Goal: Task Accomplishment & Management: Use online tool/utility

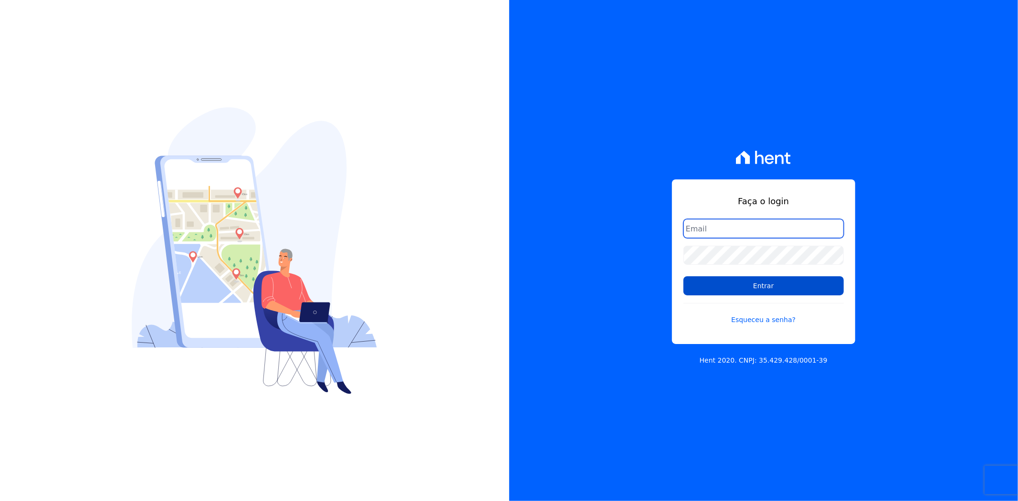
type input "[PERSON_NAME][EMAIL_ADDRESS][PERSON_NAME][DOMAIN_NAME]"
click at [766, 282] on input "Entrar" at bounding box center [764, 285] width 160 height 19
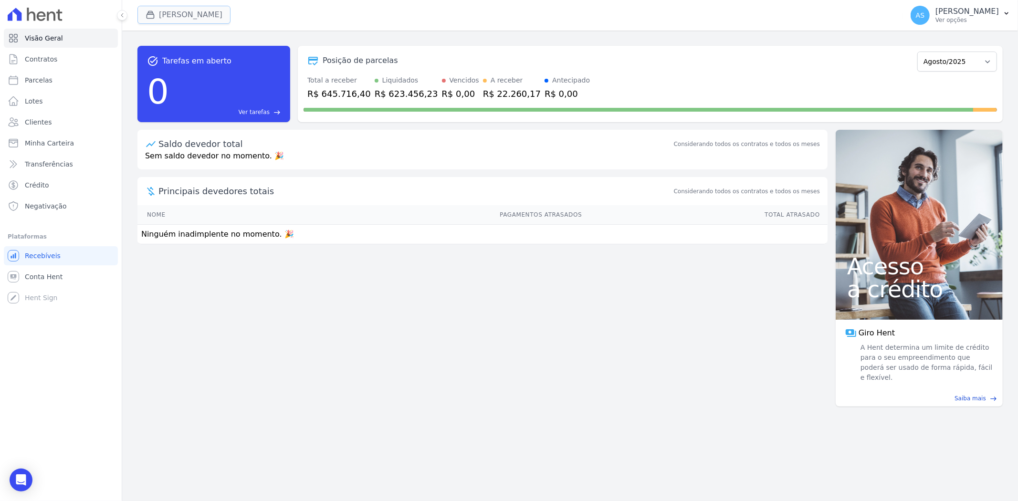
click at [185, 15] on button "[PERSON_NAME]" at bounding box center [183, 15] width 93 height 18
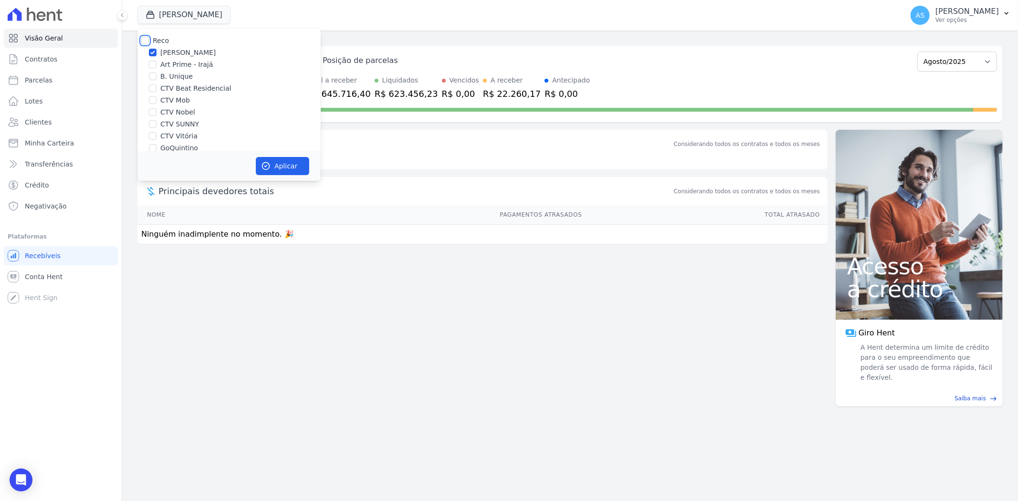
click at [142, 39] on input "Reco" at bounding box center [145, 41] width 8 height 8
checkbox input "true"
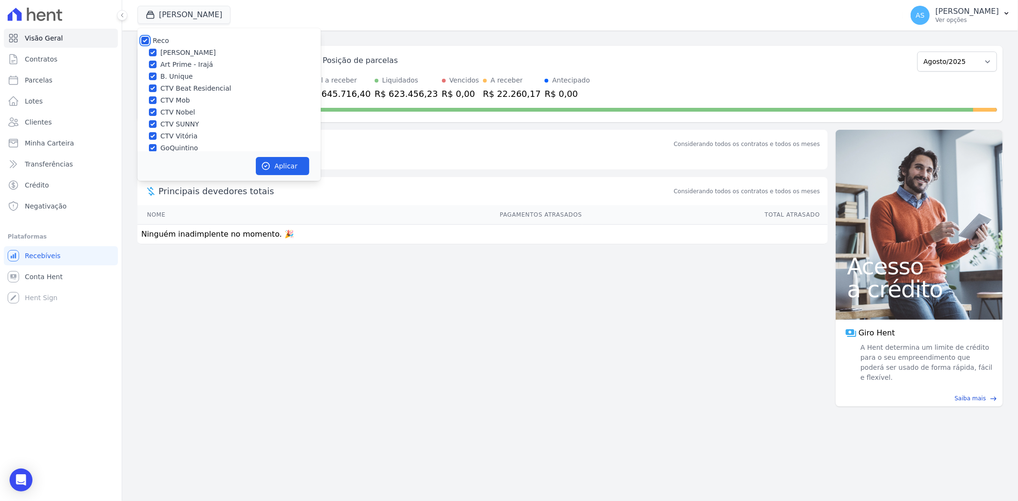
checkbox input "true"
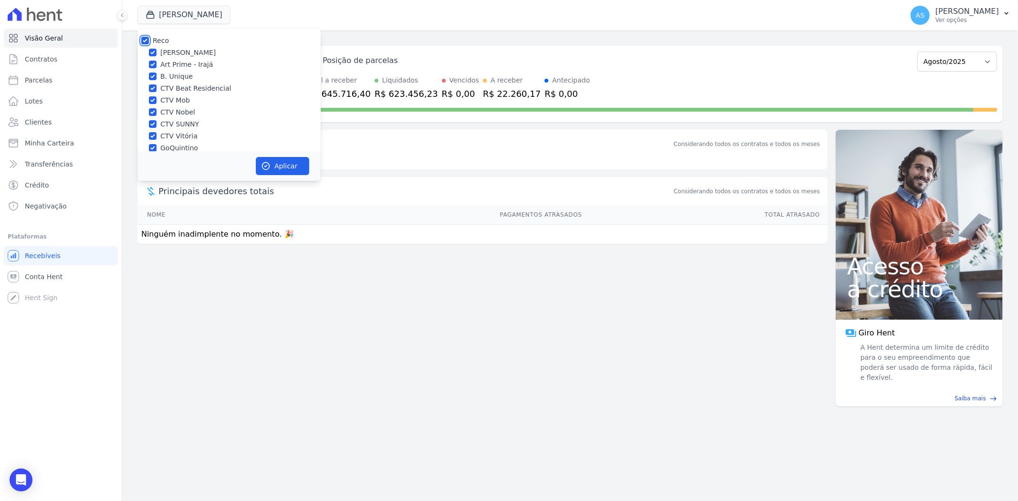
checkbox input "true"
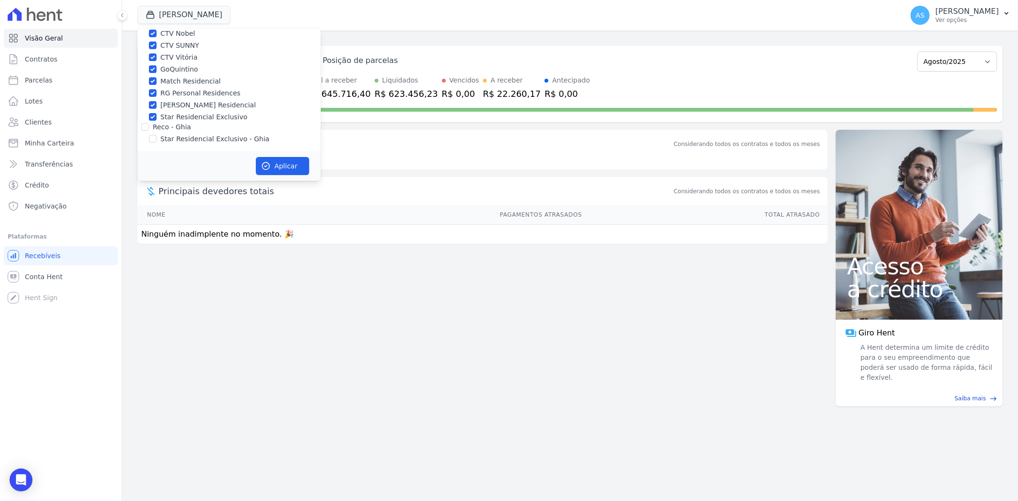
click at [148, 144] on div "Reco Amaré Arpoador Art Prime - Irajá B. Unique CTV Beat Residencial CTV Mob CT…" at bounding box center [228, 50] width 183 height 202
click at [158, 138] on div "Star Residencial Exclusivo - Ghia" at bounding box center [228, 139] width 183 height 10
click at [149, 137] on input "Star Residencial Exclusivo - Ghia" at bounding box center [153, 139] width 8 height 8
checkbox input "true"
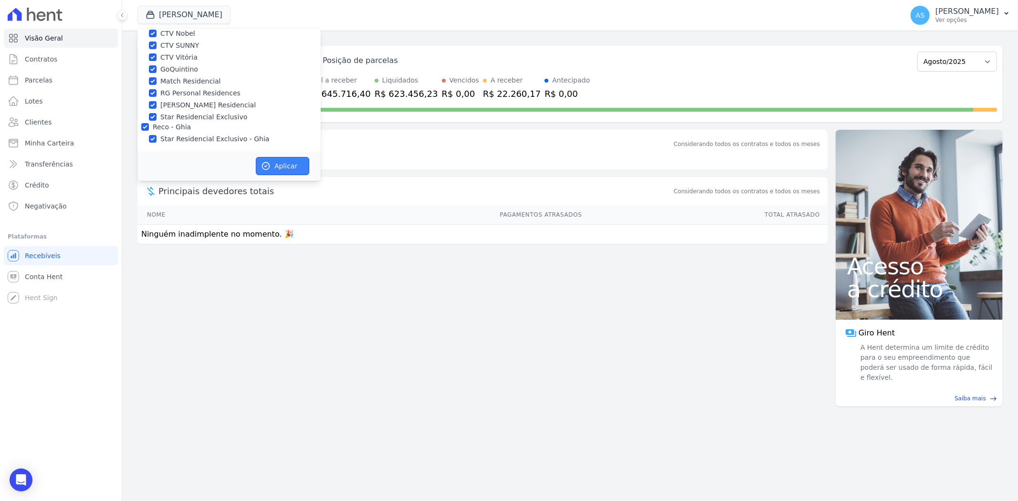
click at [298, 166] on button "Aplicar" at bounding box center [282, 166] width 53 height 18
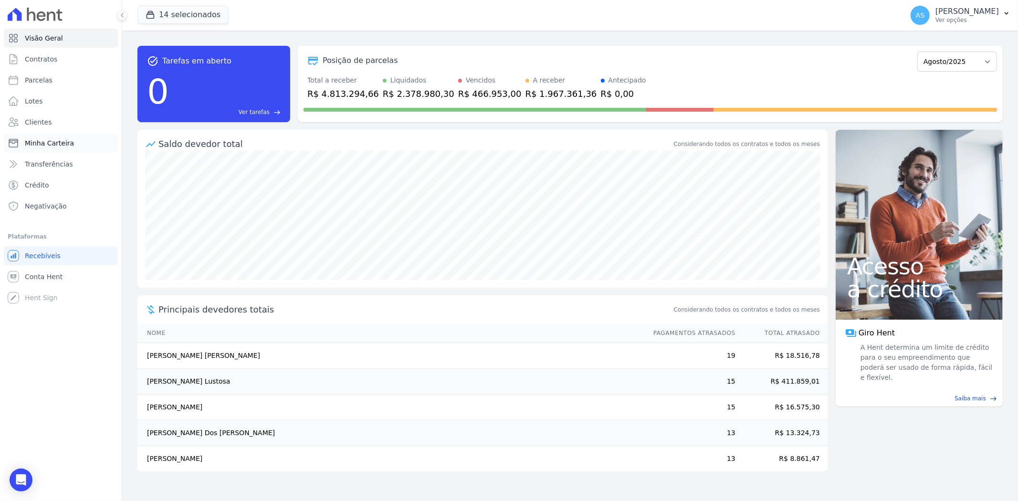
click at [63, 143] on span "Minha Carteira" at bounding box center [49, 143] width 49 height 10
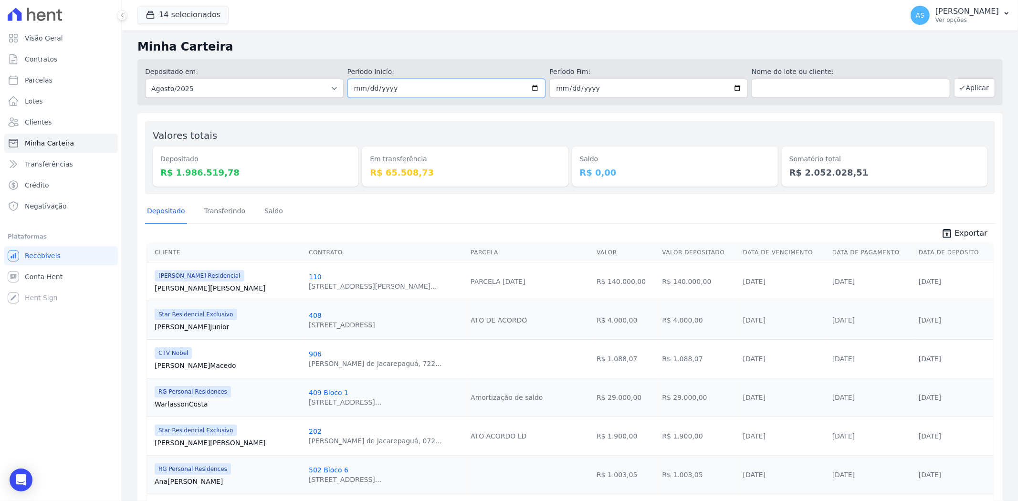
click at [532, 85] on input "2025-08-01" at bounding box center [447, 88] width 199 height 19
type input "[DATE]"
click at [732, 88] on input "2025-08-31" at bounding box center [648, 88] width 199 height 19
type input "[DATE]"
click at [960, 88] on button "Aplicar" at bounding box center [974, 87] width 41 height 19
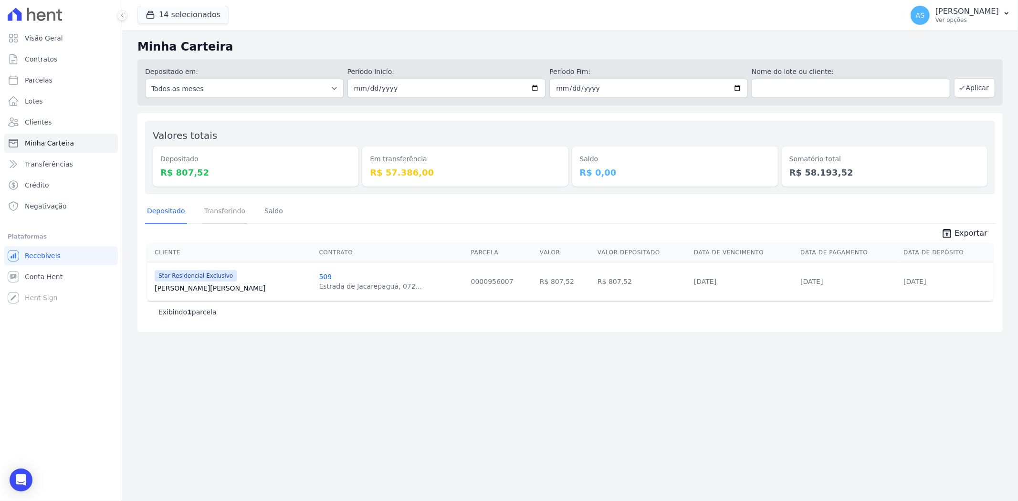
click at [225, 213] on link "Transferindo" at bounding box center [224, 212] width 45 height 25
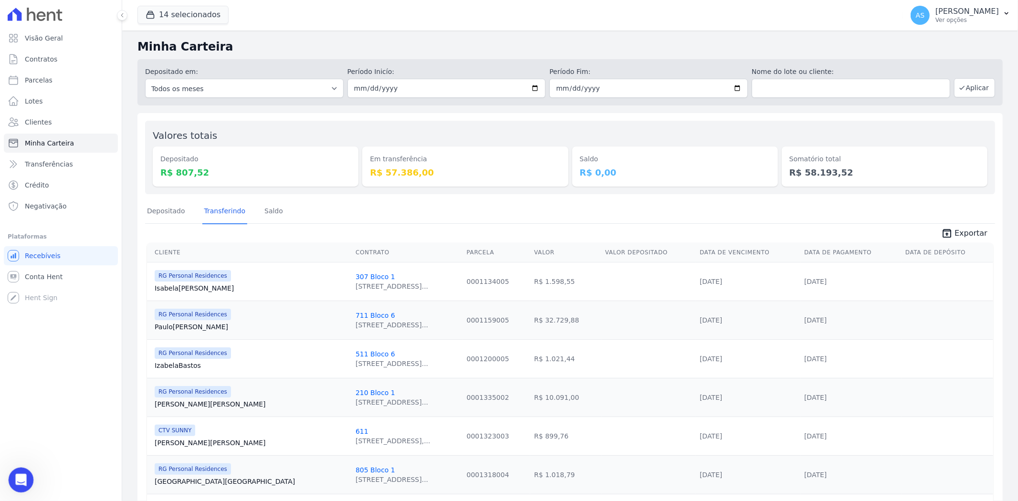
click at [24, 481] on icon "Abrir mensagem da Intercom" at bounding box center [20, 479] width 16 height 16
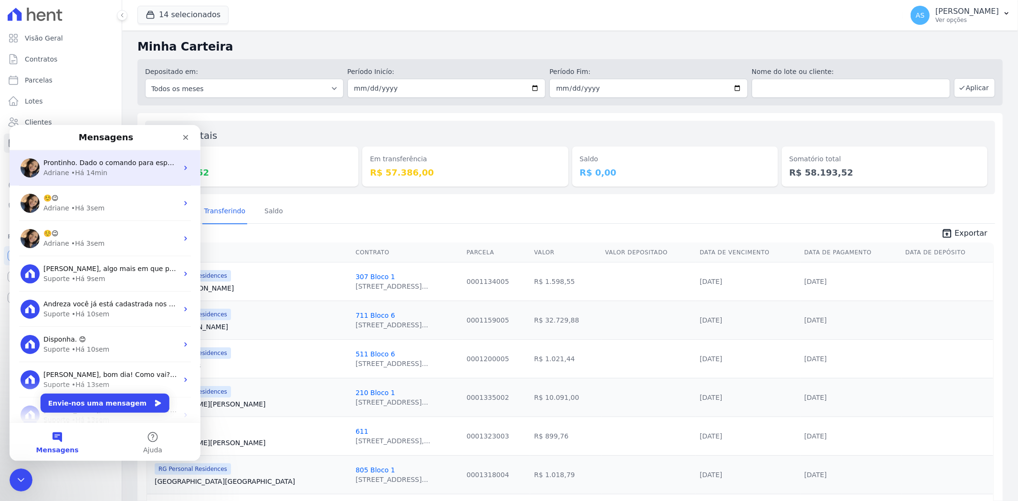
click at [121, 170] on div "Adriane • Há 14min" at bounding box center [110, 173] width 135 height 10
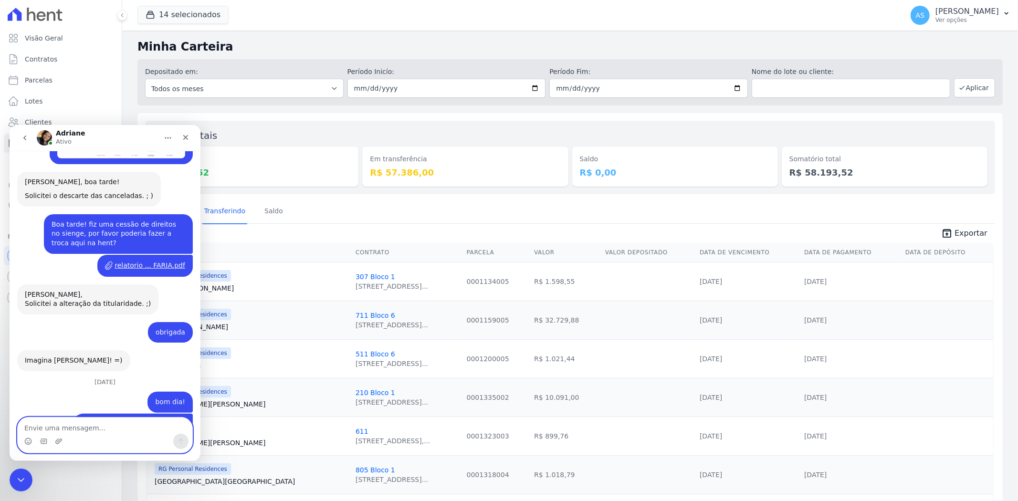
scroll to position [8353, 0]
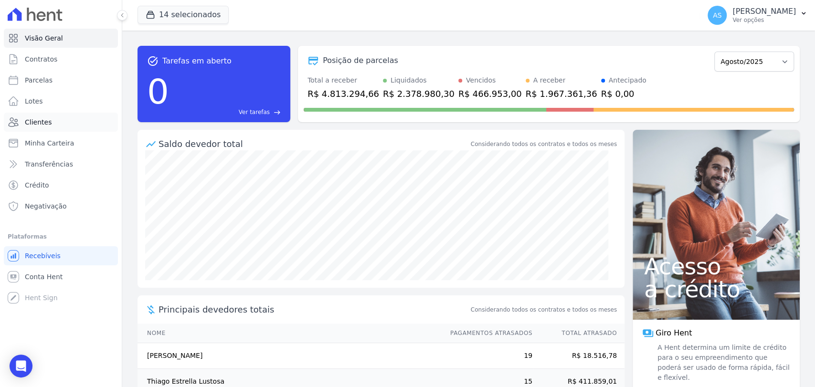
click at [46, 122] on span "Clientes" at bounding box center [38, 122] width 27 height 10
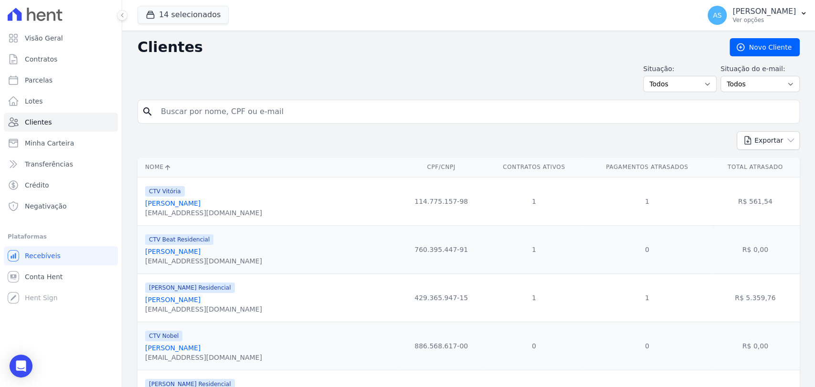
click at [181, 109] on input "search" at bounding box center [475, 111] width 640 height 19
click at [181, 111] on input "alex" at bounding box center [475, 111] width 640 height 19
type input "Aleksandro Silva Santos"
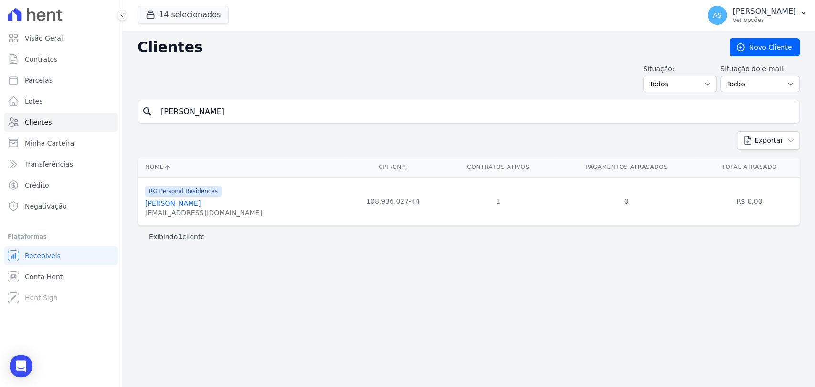
click at [195, 202] on link "Aleksandro Silva Santos" at bounding box center [172, 204] width 55 height 8
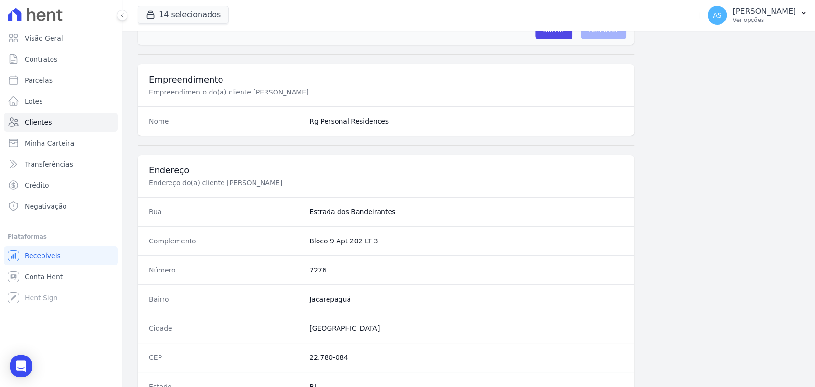
scroll to position [504, 0]
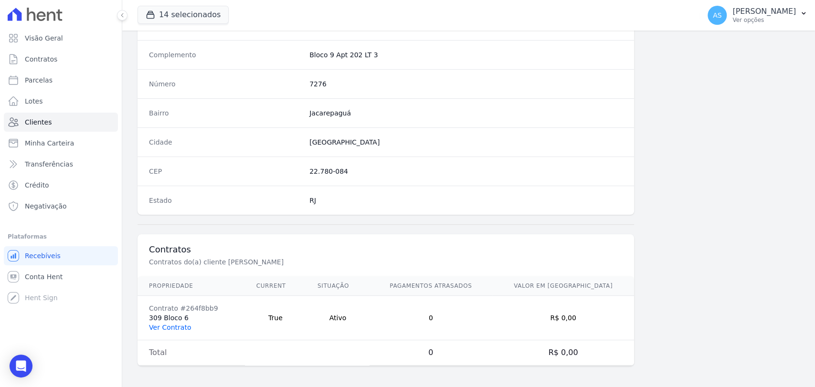
click at [158, 325] on link "Ver Contrato" at bounding box center [170, 328] width 42 height 8
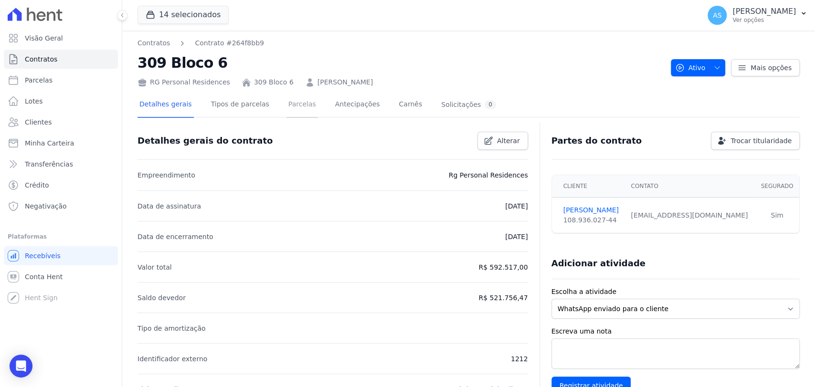
click at [292, 104] on link "Parcelas" at bounding box center [302, 105] width 32 height 25
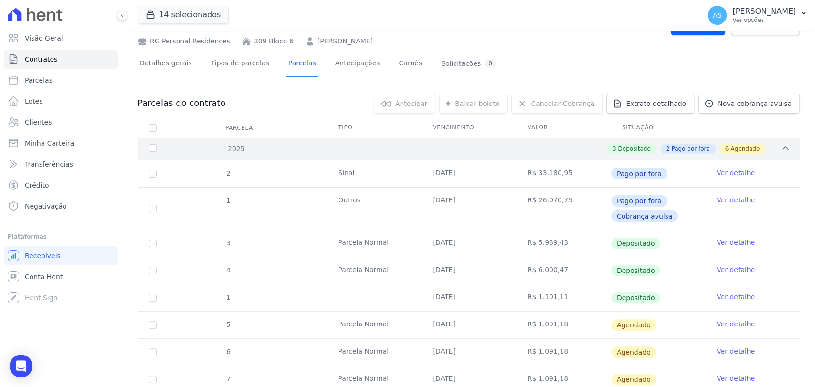
scroll to position [106, 0]
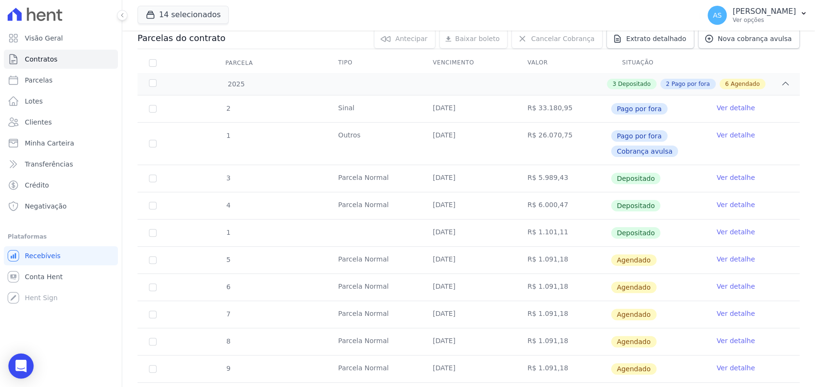
click at [21, 369] on icon "Open Intercom Messenger" at bounding box center [20, 366] width 11 height 12
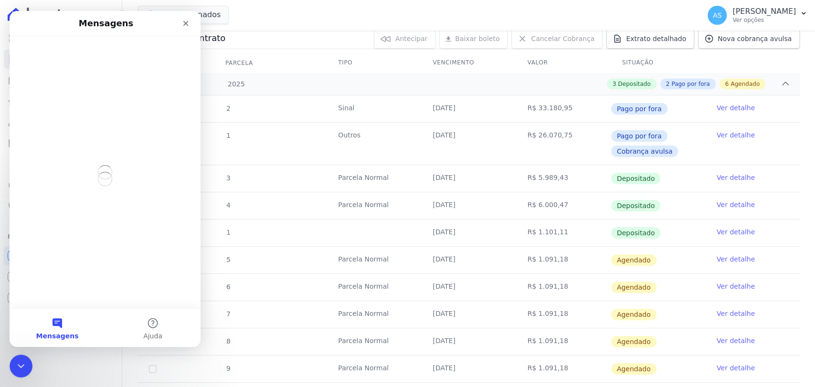
scroll to position [0, 0]
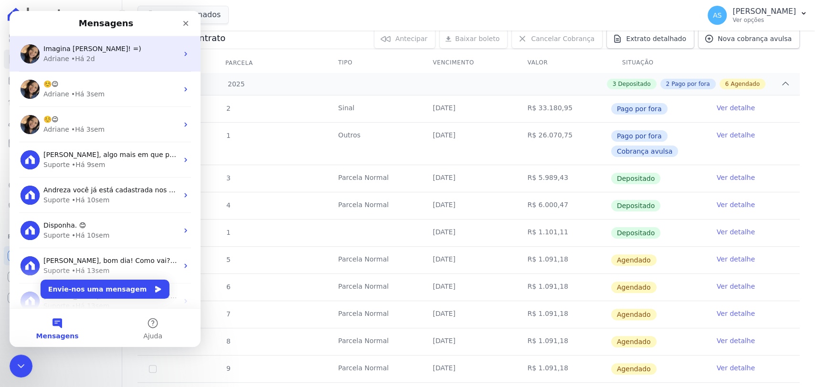
click at [61, 52] on span "Imagina [PERSON_NAME]! =)" at bounding box center [92, 49] width 98 height 8
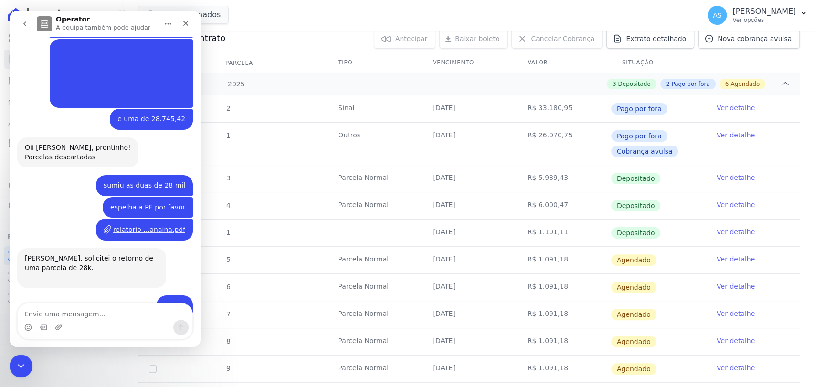
scroll to position [8165, 0]
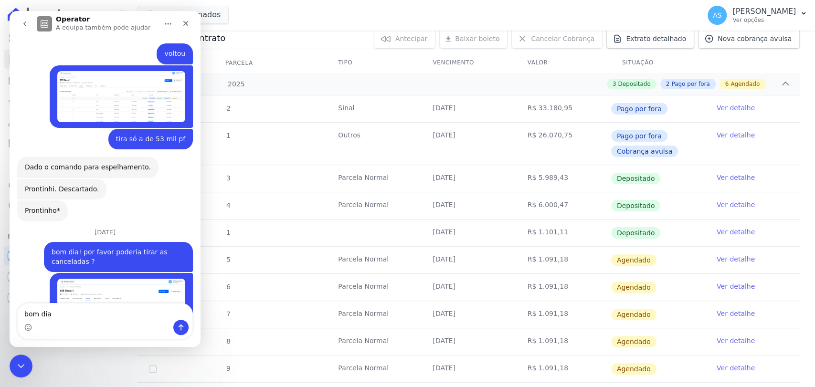
type textarea "bom dia!"
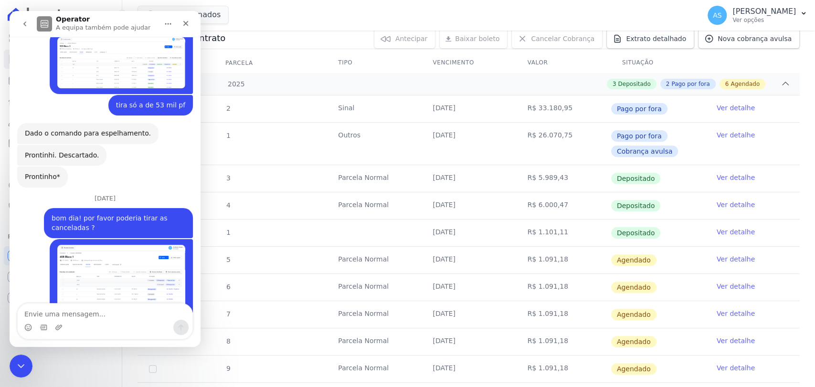
scroll to position [8206, 0]
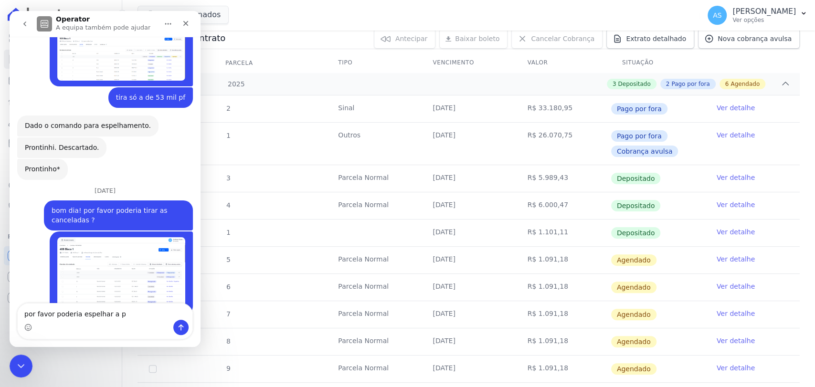
type textarea "por favor poderia espelhar a pf"
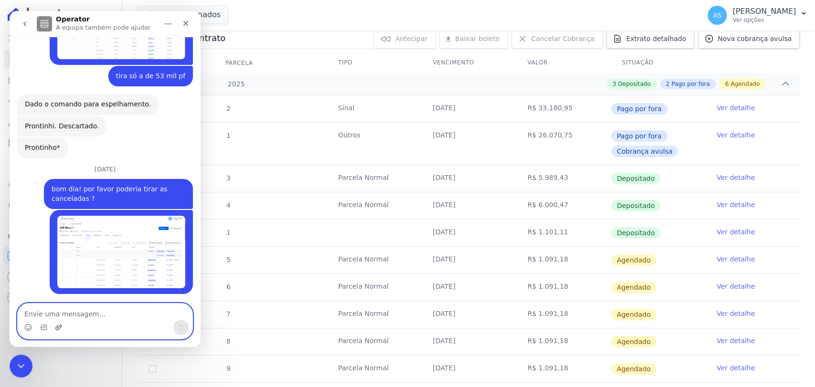
click at [60, 326] on icon "Carregar anexo" at bounding box center [58, 327] width 7 height 5
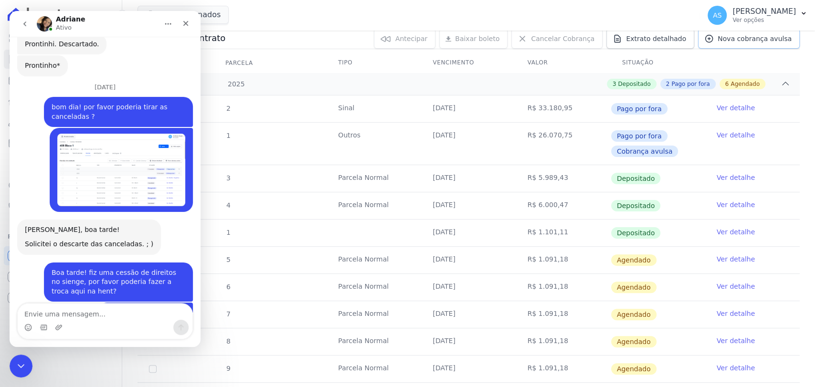
scroll to position [8332, 0]
click at [22, 364] on icon "Fechar mensagem da Intercom" at bounding box center [19, 364] width 11 height 11
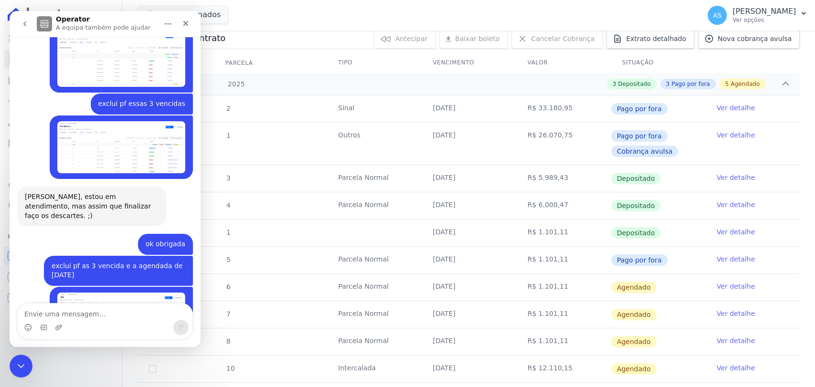
scroll to position [8086, 0]
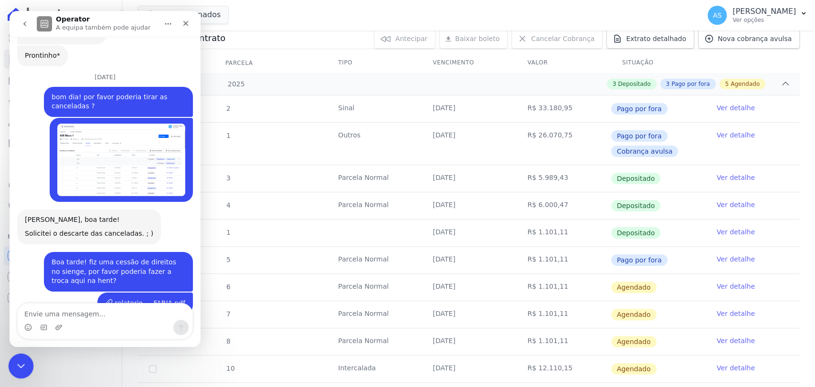
click at [14, 364] on icon "Fechar mensagem da Intercom" at bounding box center [19, 364] width 11 height 11
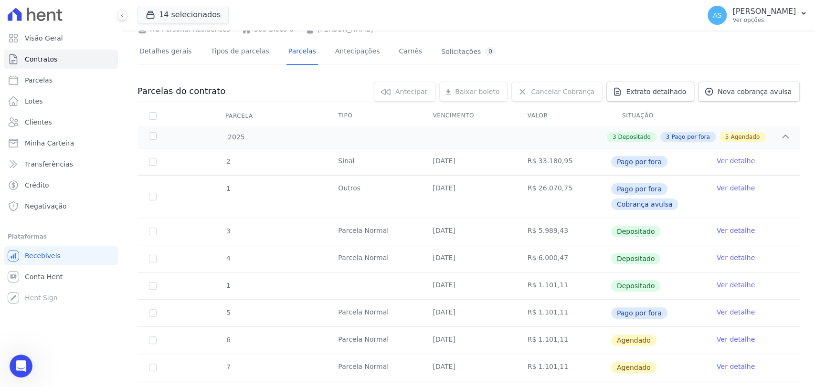
scroll to position [0, 0]
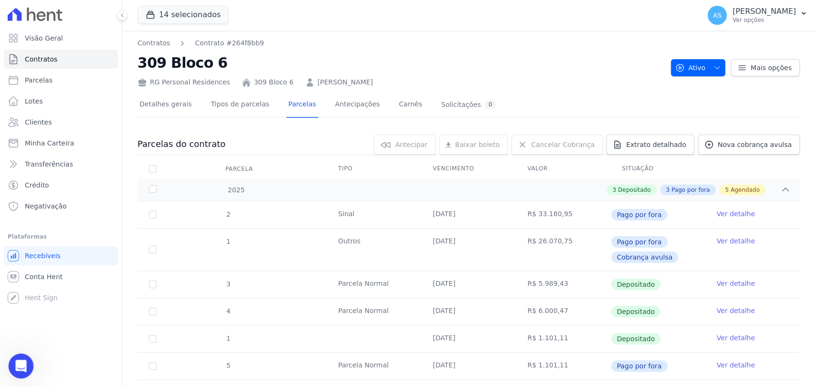
click at [31, 360] on div "Abrir mensagem da Intercom" at bounding box center [20, 365] width 32 height 32
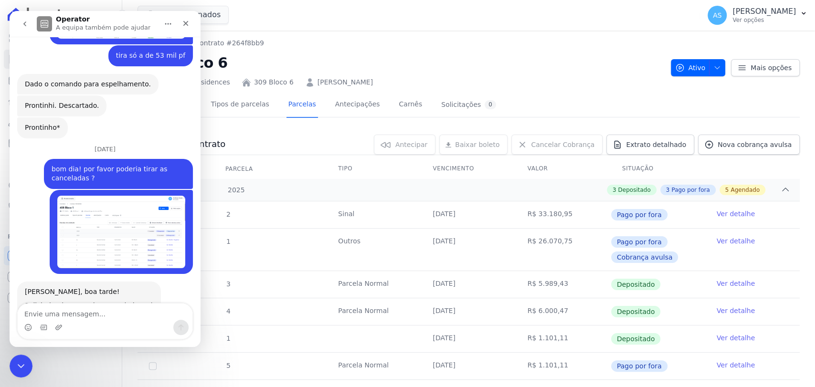
scroll to position [8086, 0]
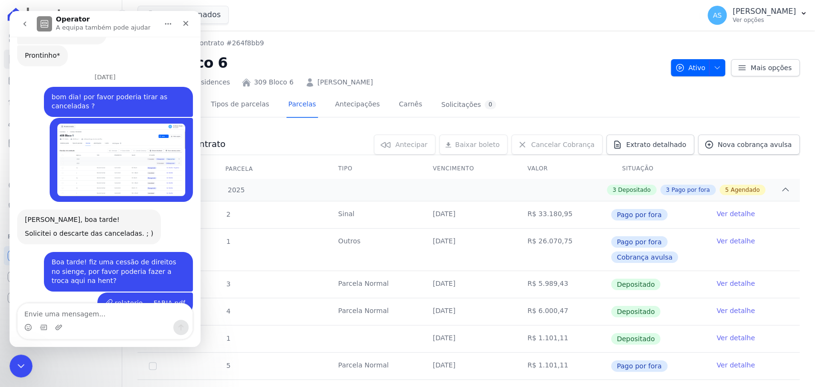
click at [45, 314] on textarea "Envie uma mensagem..." at bounding box center [105, 312] width 175 height 16
type textarea "Exclui por favor essa pago por fora"
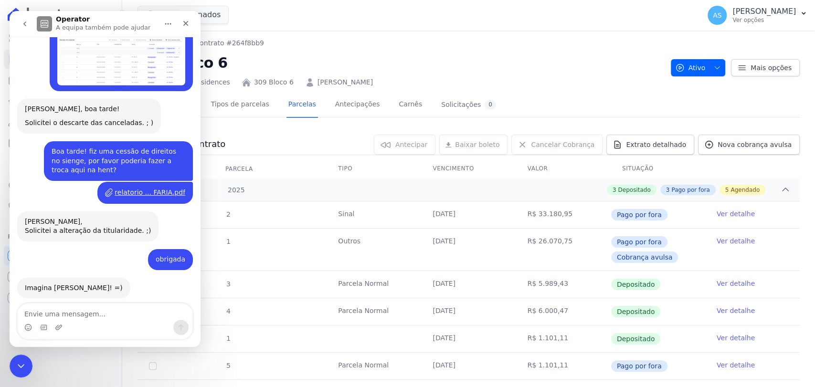
scroll to position [8198, 0]
type textarea "?"
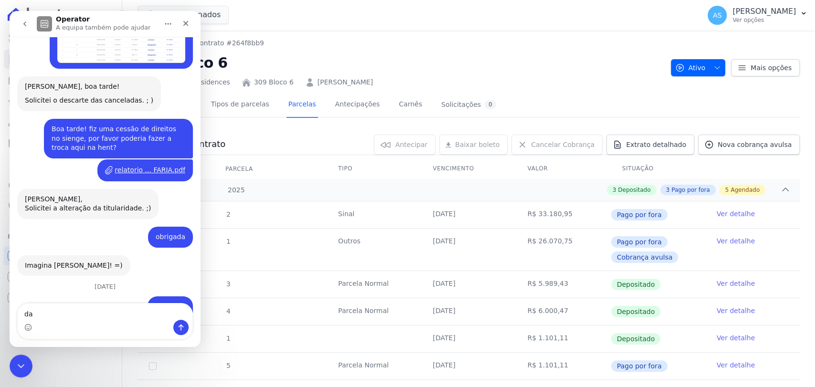
type textarea "d"
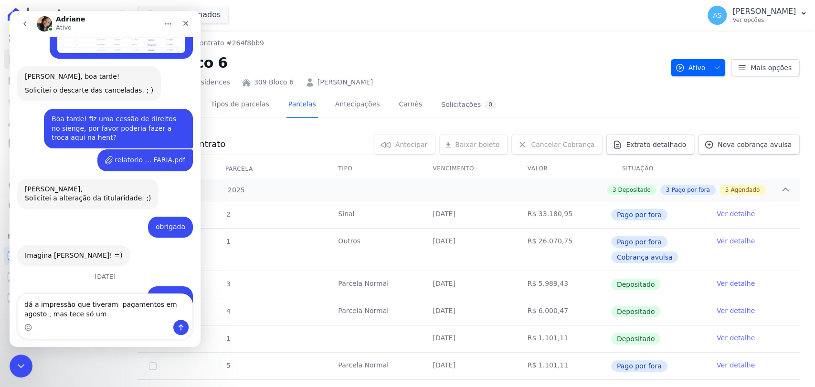
type textarea "dá a impressão que tiveram pagamentos em agosto , mas tece só um"
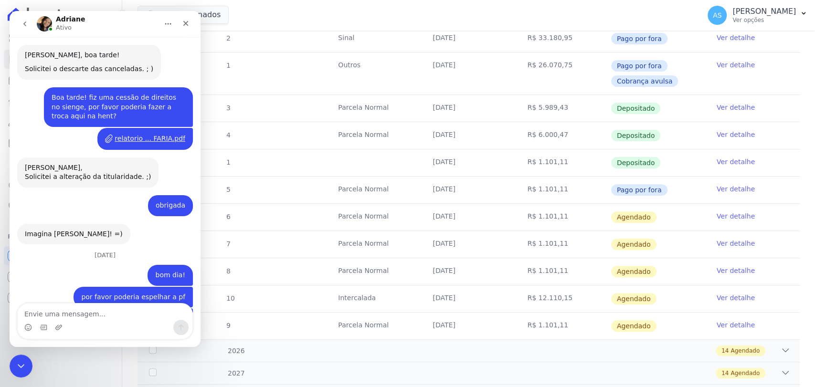
scroll to position [212, 0]
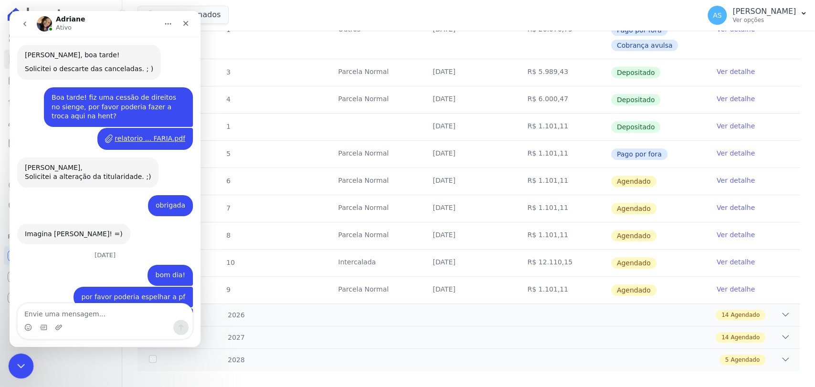
click at [14, 368] on icon "Fechar mensagem da Intercom" at bounding box center [19, 364] width 11 height 11
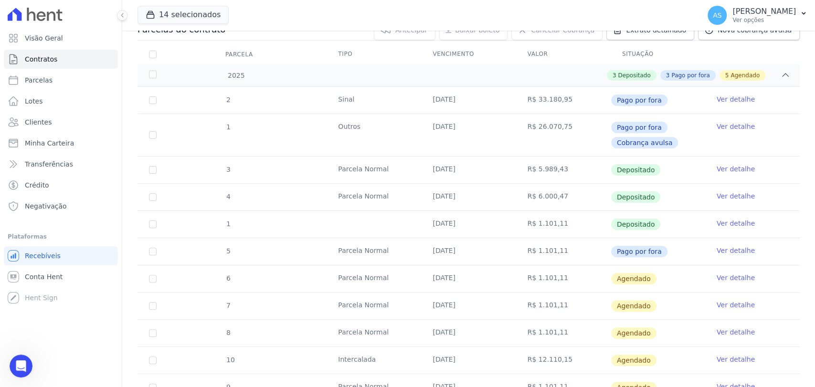
scroll to position [106, 0]
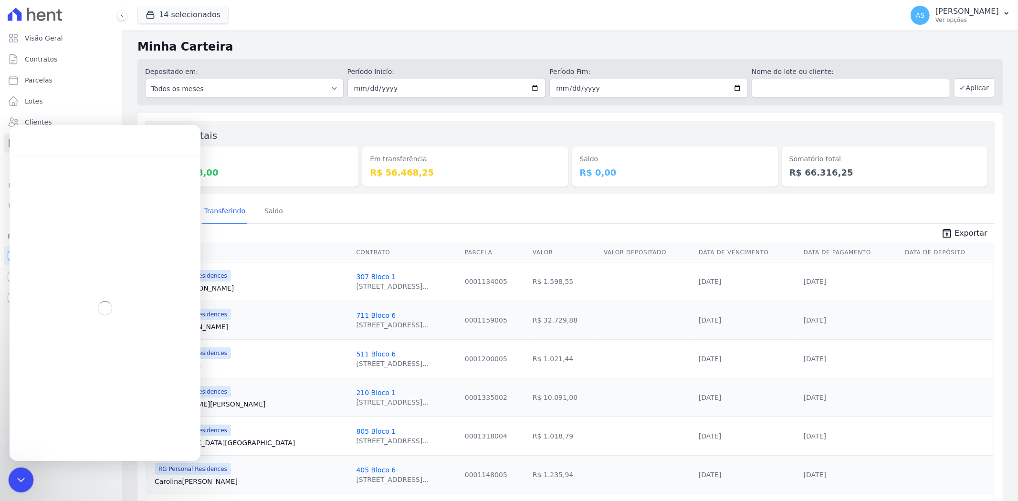
click at [26, 474] on div "Fechar mensagem da Intercom" at bounding box center [19, 478] width 23 height 23
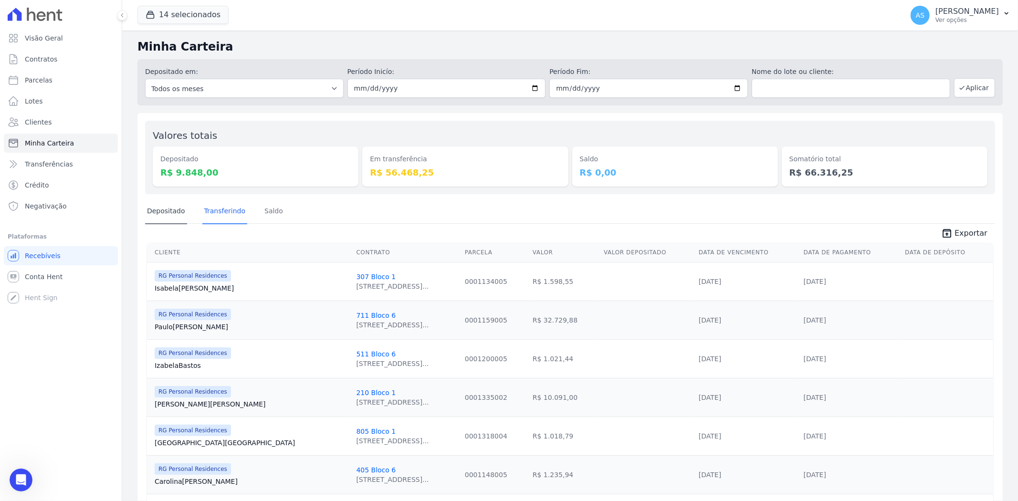
scroll to position [8028, 0]
click at [171, 212] on link "Depositado" at bounding box center [166, 212] width 42 height 25
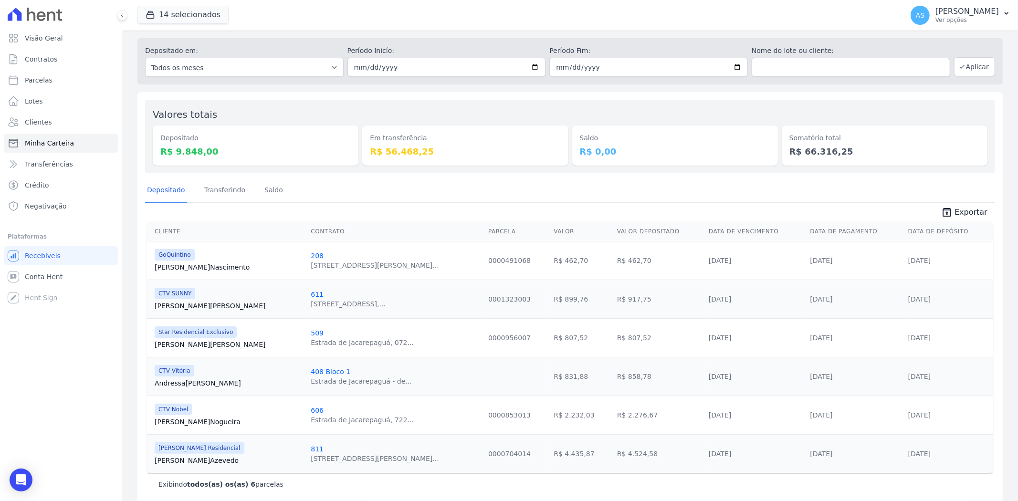
scroll to position [32, 0]
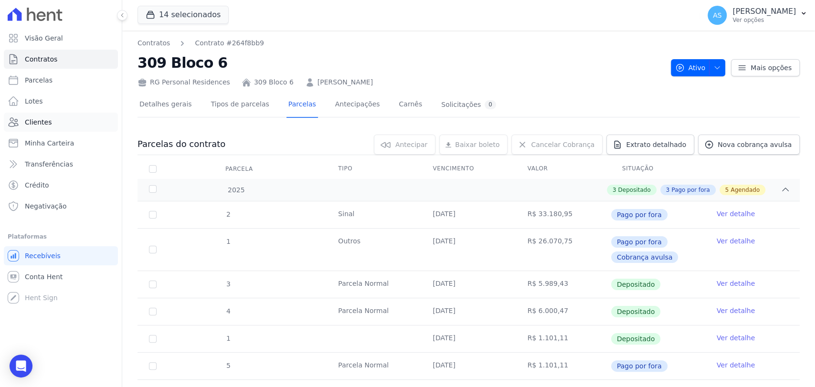
click at [34, 126] on span "Clientes" at bounding box center [38, 122] width 27 height 10
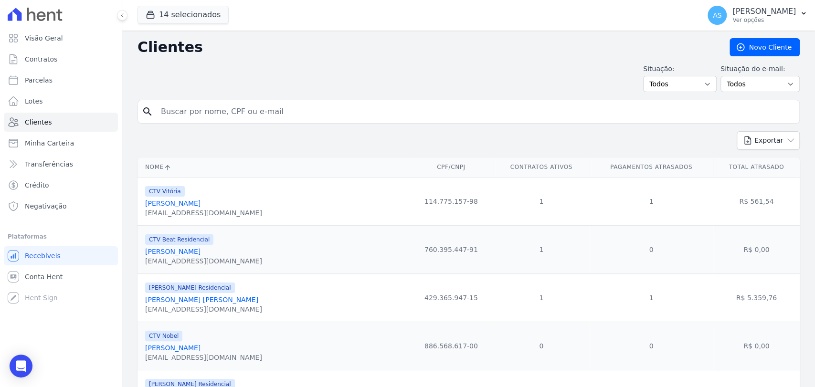
click at [188, 109] on input "search" at bounding box center [475, 111] width 640 height 19
type input "luma hol"
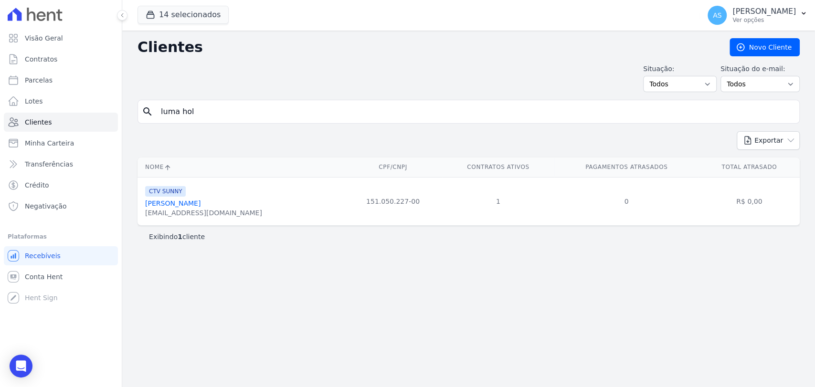
click at [188, 204] on link "Luma Holanda Coelho" at bounding box center [172, 204] width 55 height 8
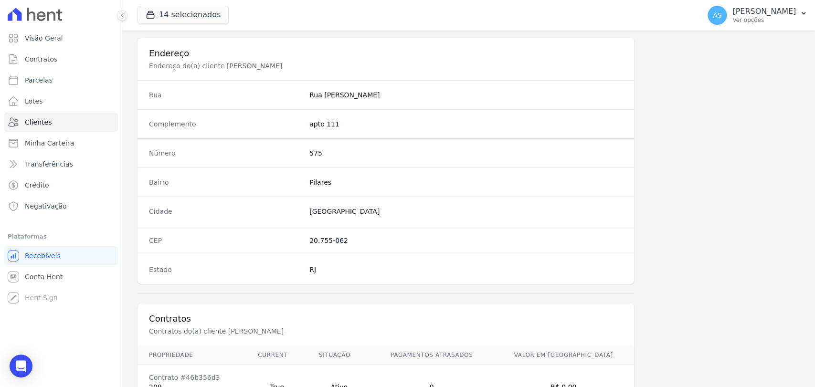
scroll to position [504, 0]
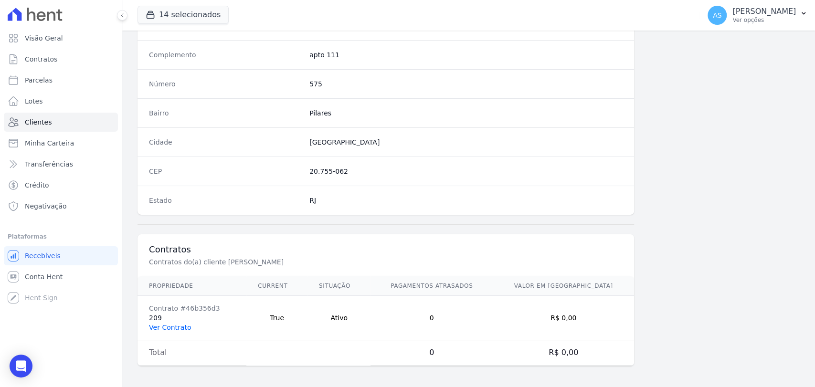
click at [160, 324] on link "Ver Contrato" at bounding box center [170, 328] width 42 height 8
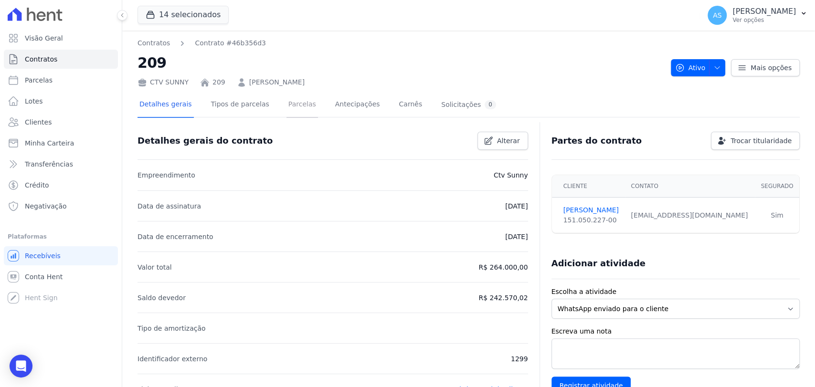
click at [286, 105] on link "Parcelas" at bounding box center [302, 105] width 32 height 25
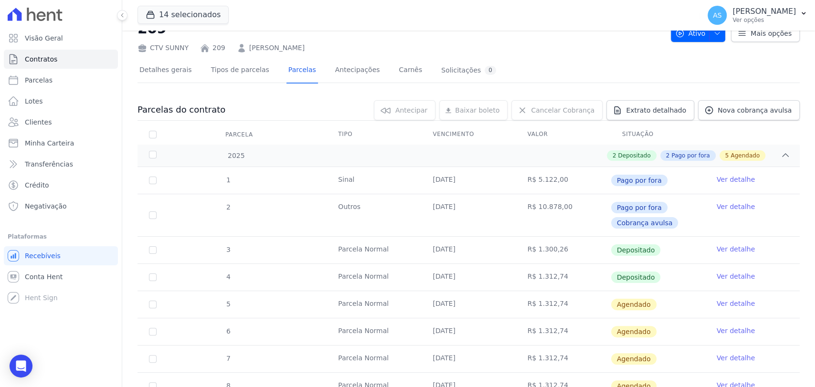
scroll to position [53, 0]
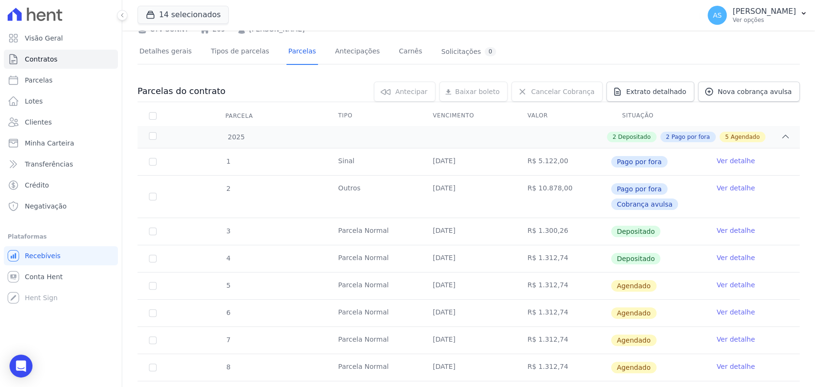
click at [731, 285] on link "Ver detalhe" at bounding box center [736, 285] width 38 height 10
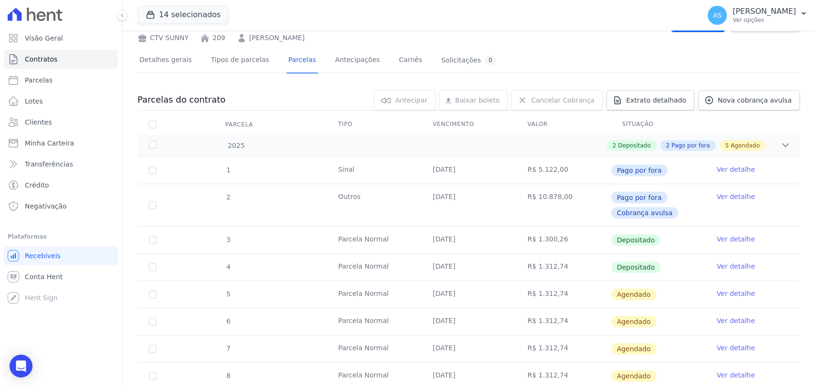
scroll to position [106, 0]
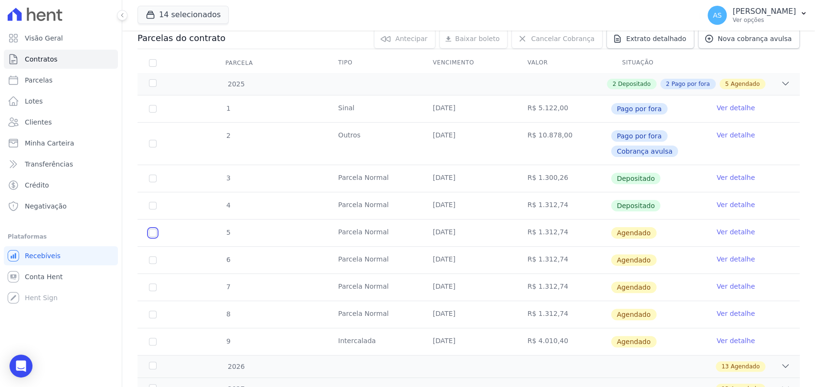
click at [150, 234] on input "checkbox" at bounding box center [153, 233] width 8 height 8
checkbox input "true"
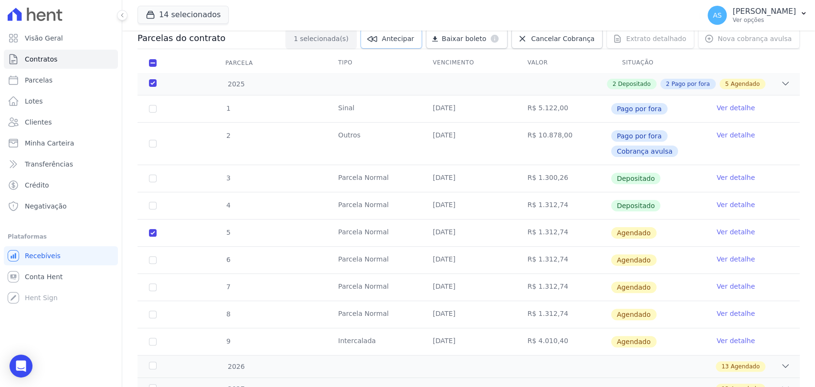
click at [411, 41] on span "Antecipar" at bounding box center [398, 39] width 32 height 10
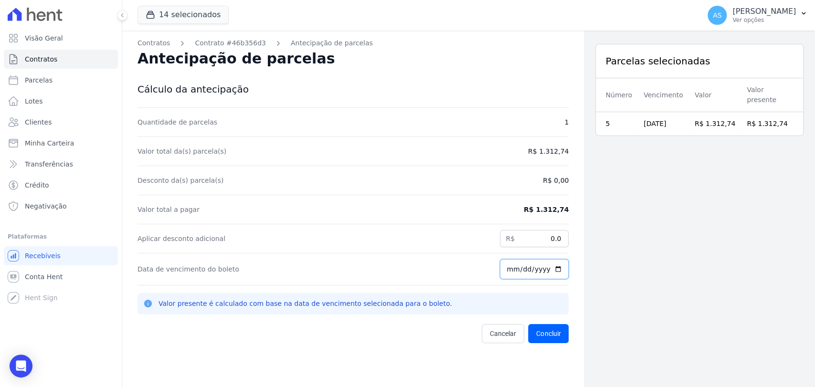
click at [550, 269] on input "[DATE]" at bounding box center [534, 269] width 69 height 20
type input "2025-08-28"
click at [540, 329] on button "Concluir" at bounding box center [548, 333] width 41 height 19
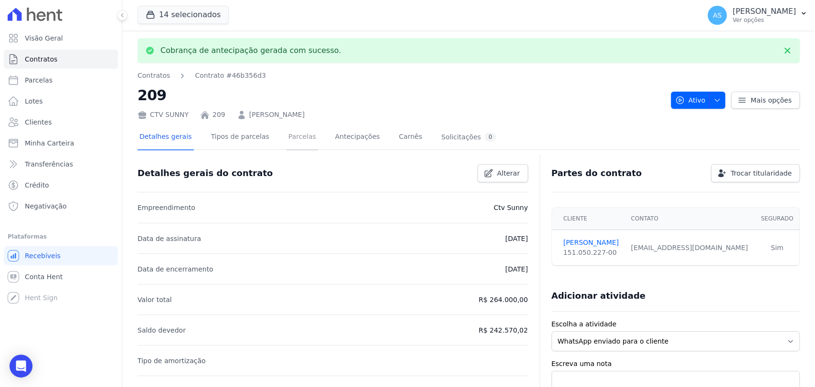
click at [291, 135] on link "Parcelas" at bounding box center [302, 137] width 32 height 25
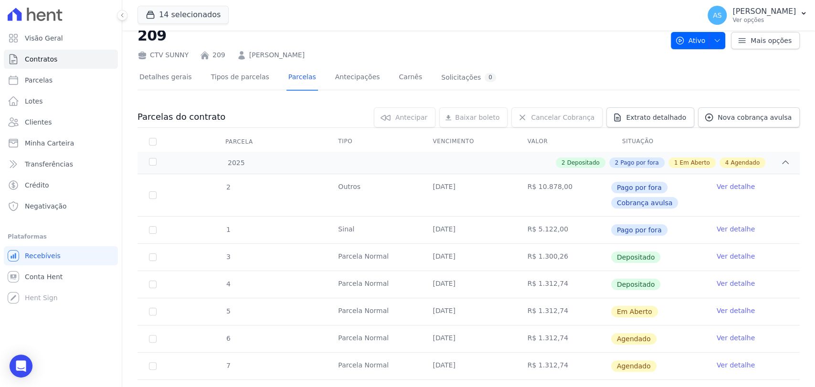
scroll to position [53, 0]
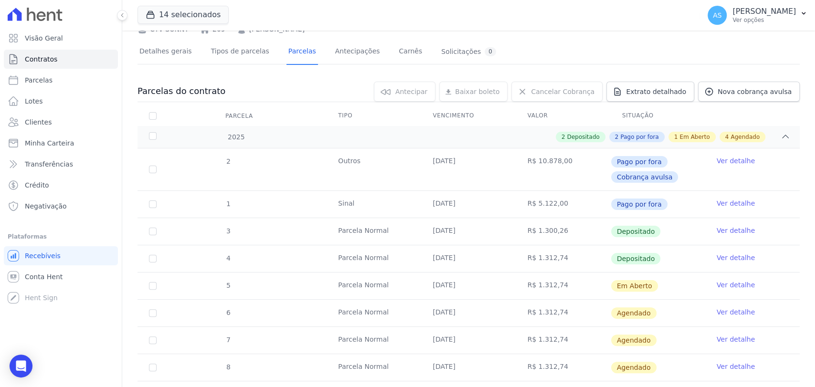
click at [726, 285] on link "Ver detalhe" at bounding box center [736, 285] width 38 height 10
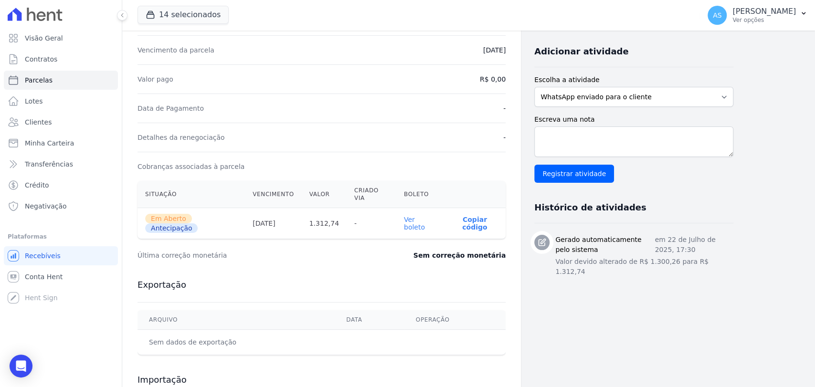
scroll to position [212, 0]
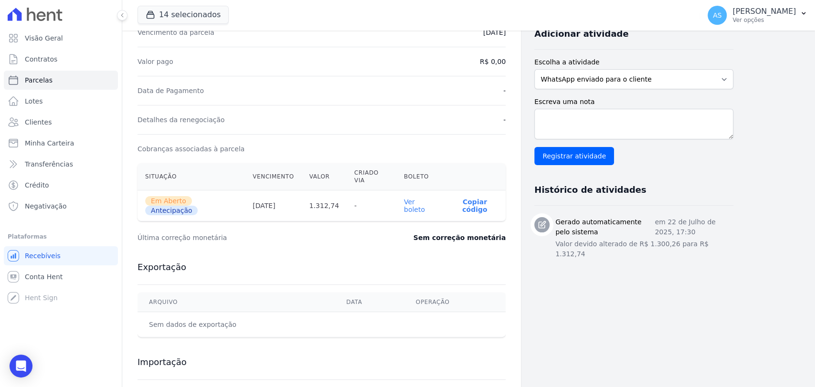
click at [414, 198] on link "Ver boleto" at bounding box center [414, 205] width 21 height 15
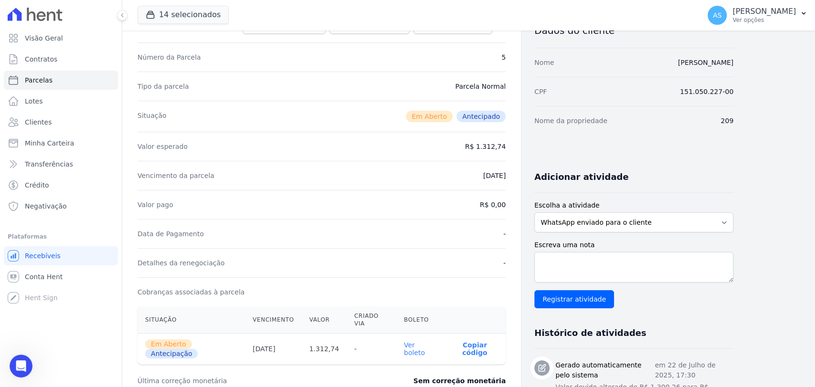
scroll to position [53, 0]
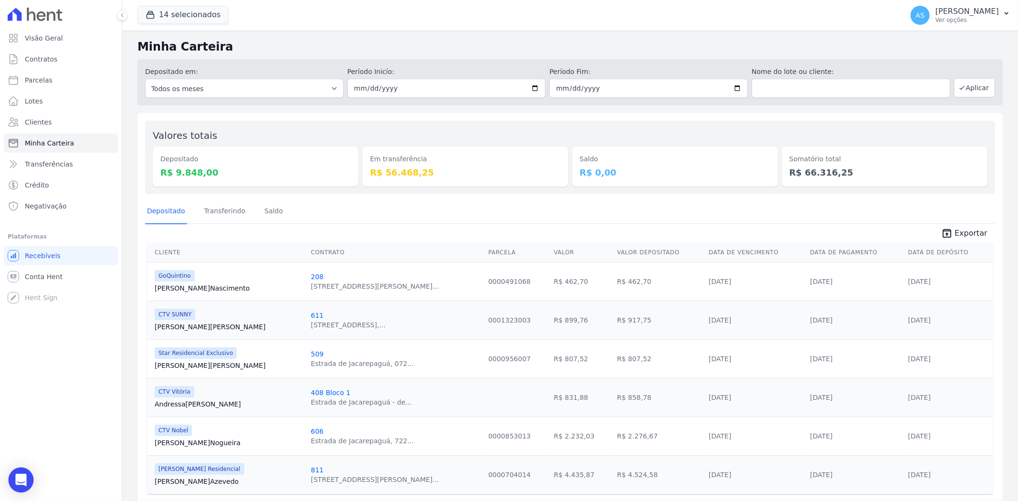
click at [20, 476] on icon "Open Intercom Messenger" at bounding box center [20, 480] width 11 height 12
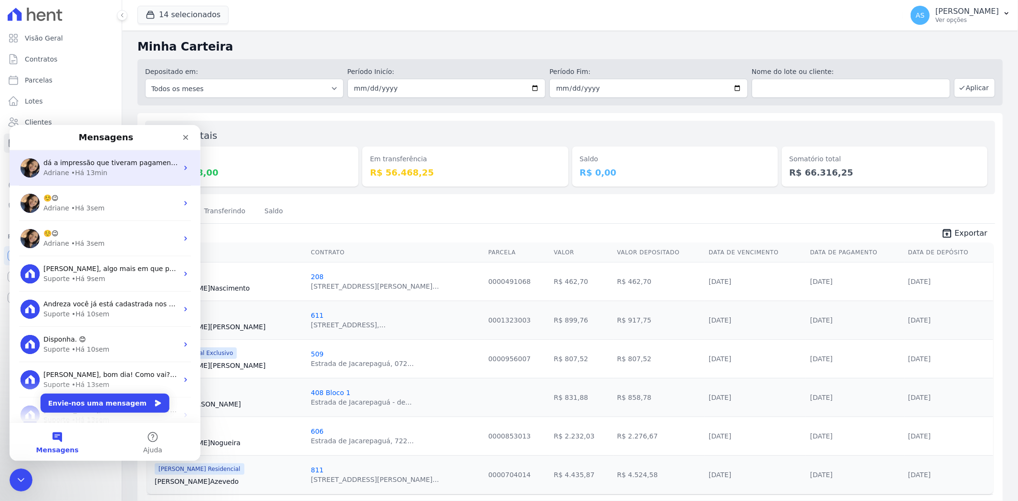
click at [127, 166] on div "dá a impressão que tiveram pagamentos em agosto , mas tece só um" at bounding box center [110, 163] width 135 height 10
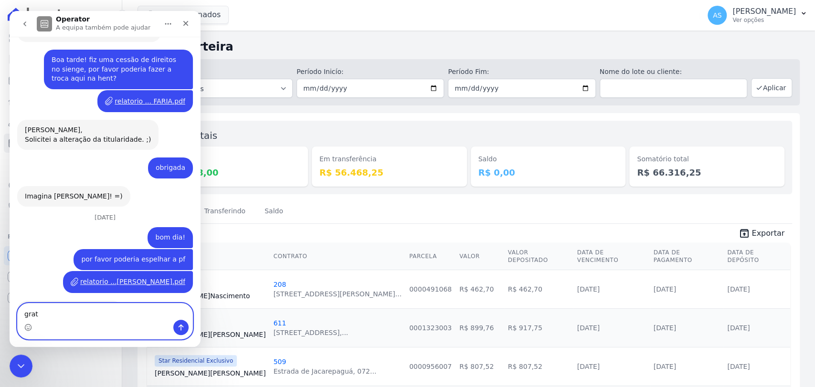
type textarea "grata"
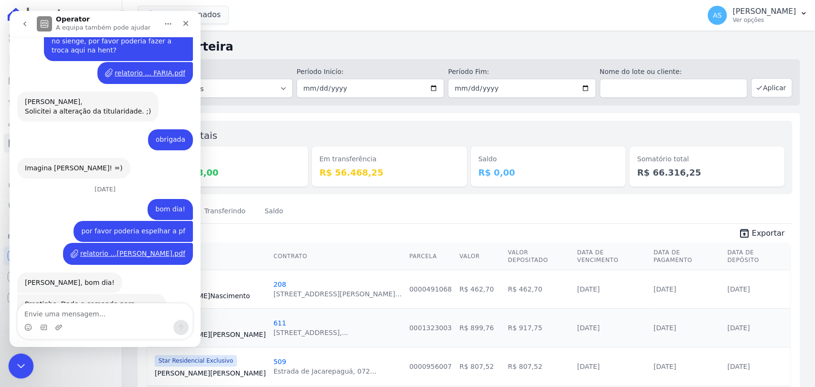
click at [30, 359] on div "Fechar mensagem da Intercom" at bounding box center [19, 364] width 23 height 23
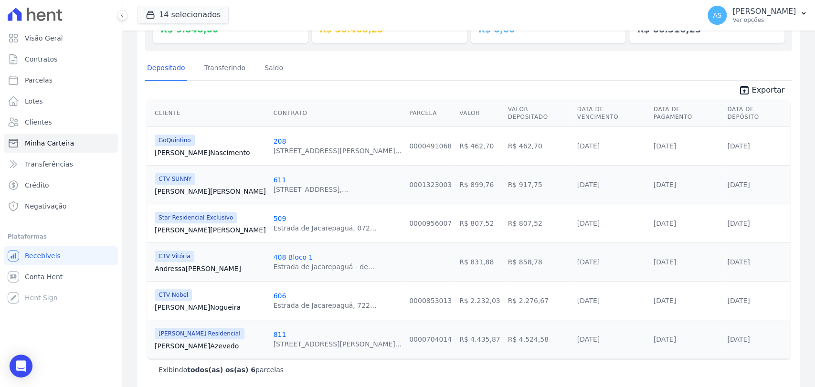
scroll to position [145, 0]
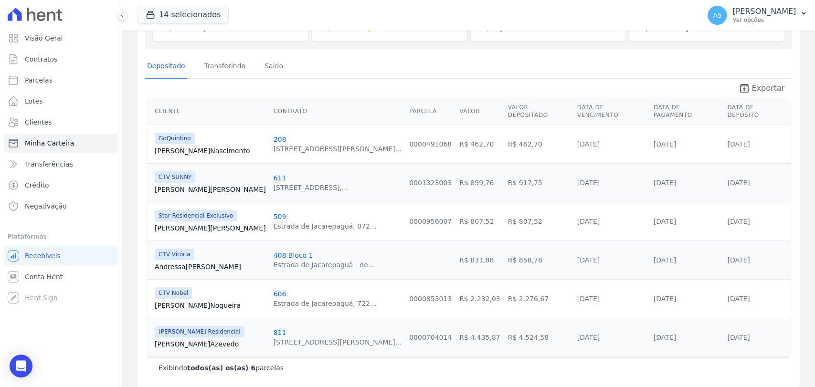
click at [766, 87] on span "Exportar" at bounding box center [767, 88] width 33 height 11
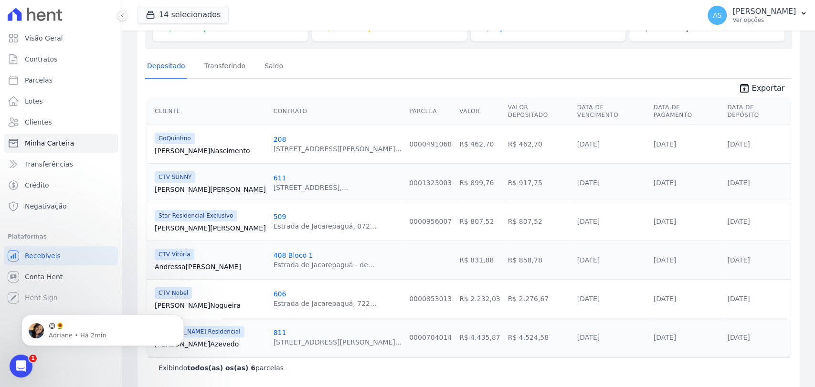
scroll to position [0, 0]
click at [21, 363] on icon "Abrir mensagem da Intercom" at bounding box center [20, 365] width 16 height 16
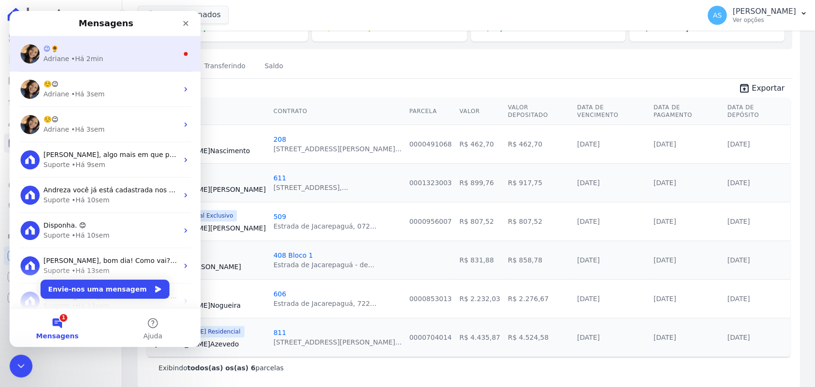
click at [100, 54] on div "Adriane • Há 2min" at bounding box center [110, 59] width 135 height 10
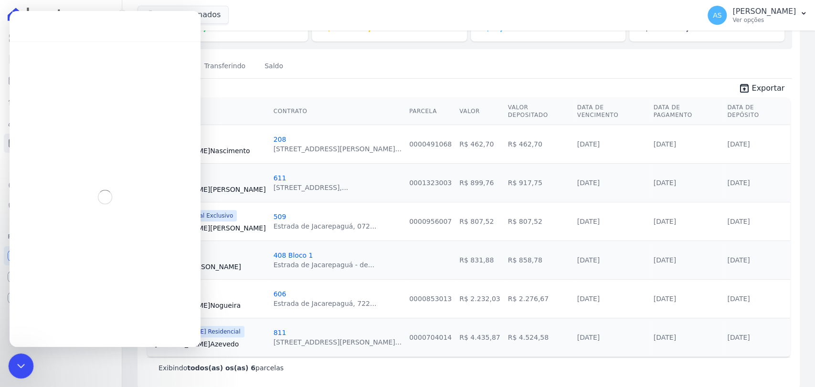
click at [18, 363] on icon "Fechar mensagem da Intercom" at bounding box center [19, 364] width 11 height 11
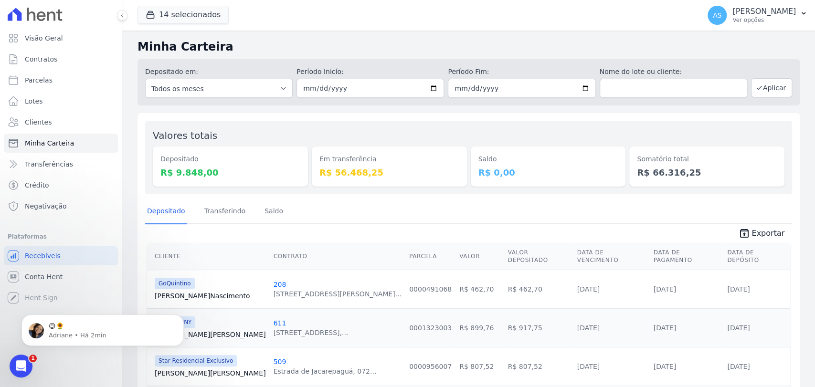
scroll to position [7945, 0]
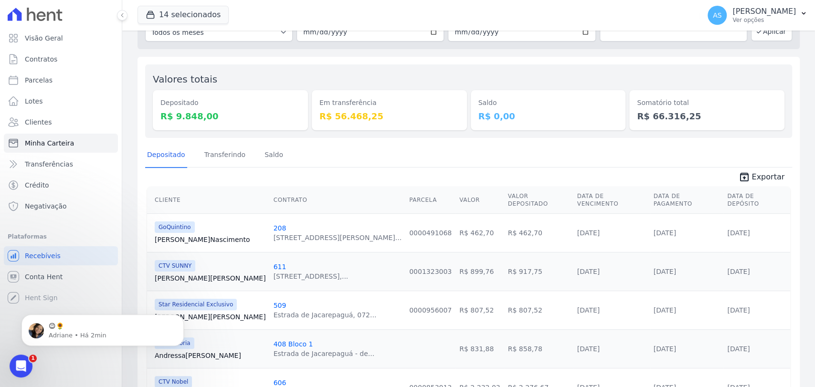
scroll to position [39, 0]
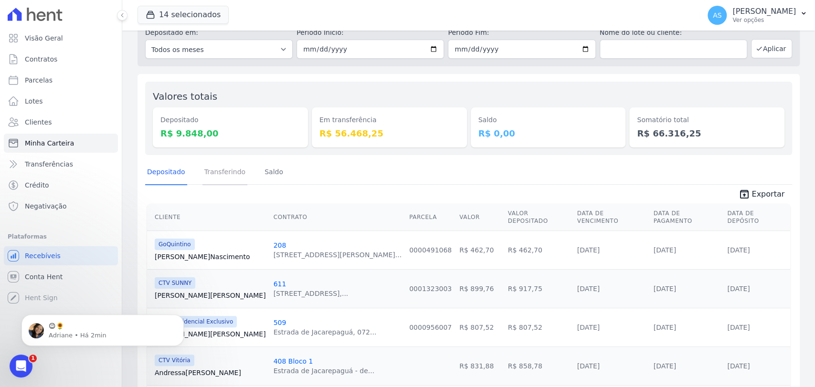
click at [223, 171] on link "Transferindo" at bounding box center [224, 172] width 45 height 25
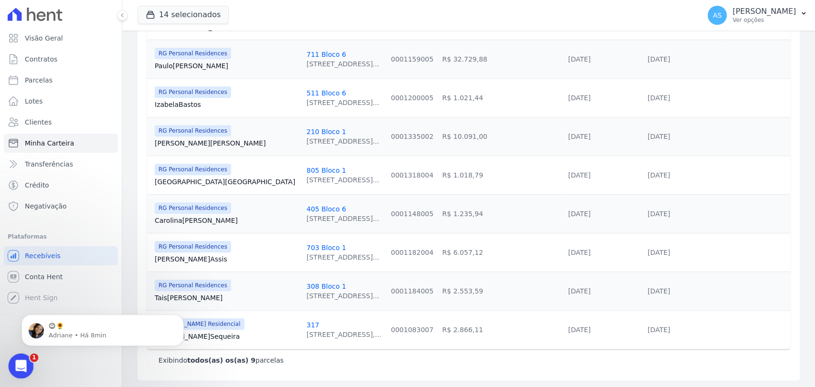
click at [23, 375] on div "Abrir mensagem da Intercom" at bounding box center [20, 365] width 32 height 32
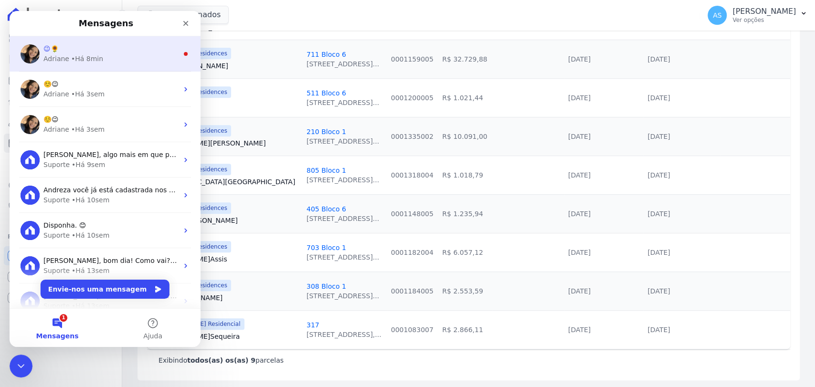
click at [76, 59] on div "• Há 8min" at bounding box center [87, 59] width 32 height 10
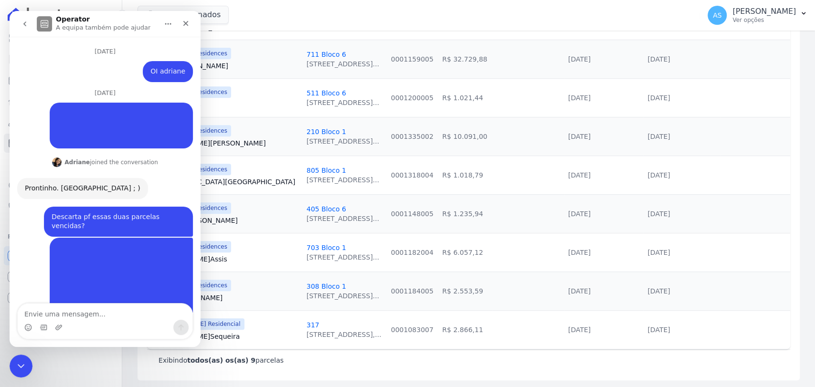
scroll to position [23, 0]
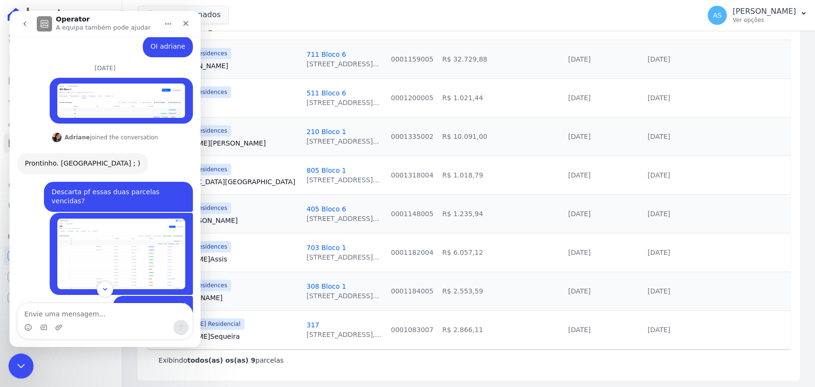
click at [20, 363] on icon "Fechar mensagem da Intercom" at bounding box center [19, 364] width 11 height 11
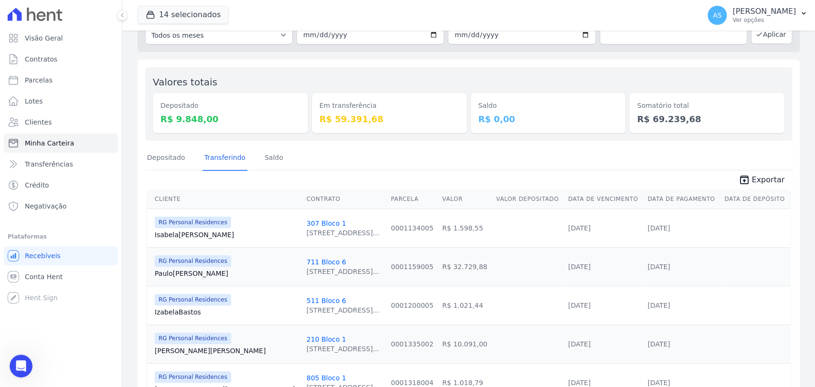
scroll to position [0, 0]
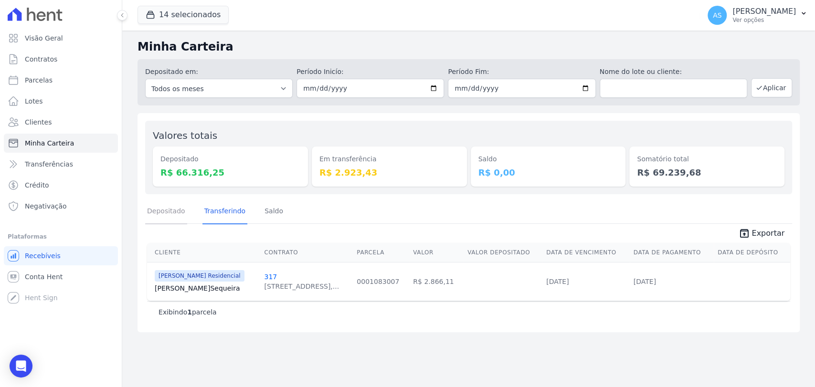
click at [161, 214] on link "Depositado" at bounding box center [166, 212] width 42 height 25
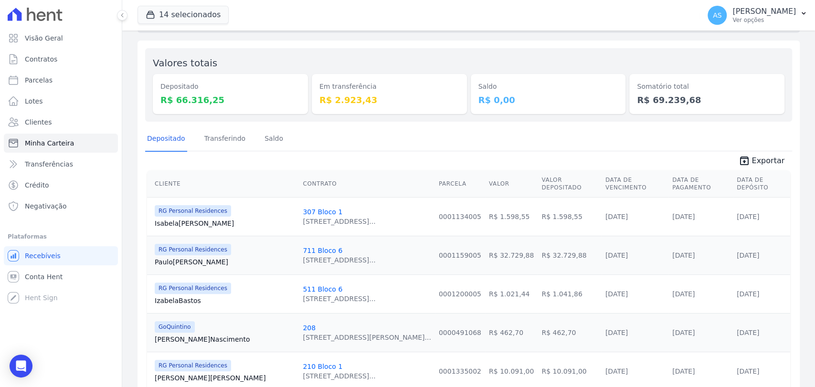
scroll to position [53, 0]
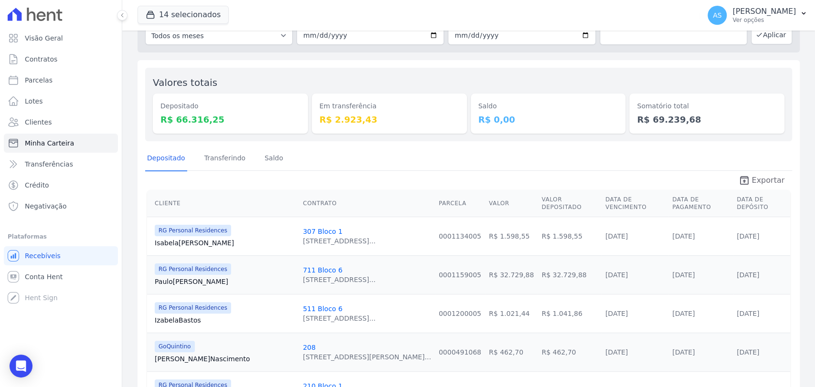
click at [771, 176] on span "Exportar" at bounding box center [767, 180] width 33 height 11
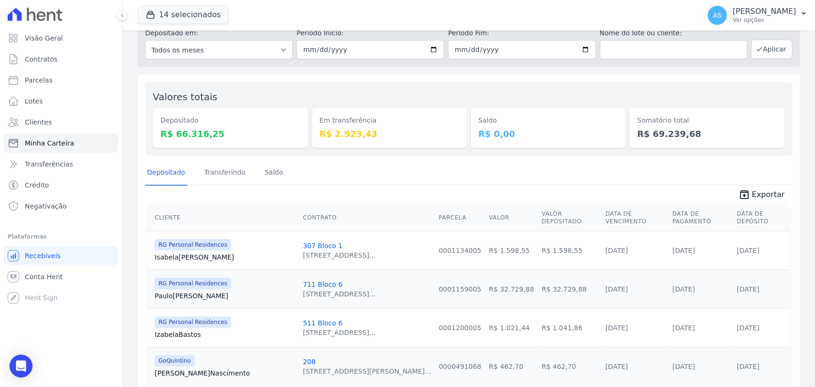
scroll to position [0, 0]
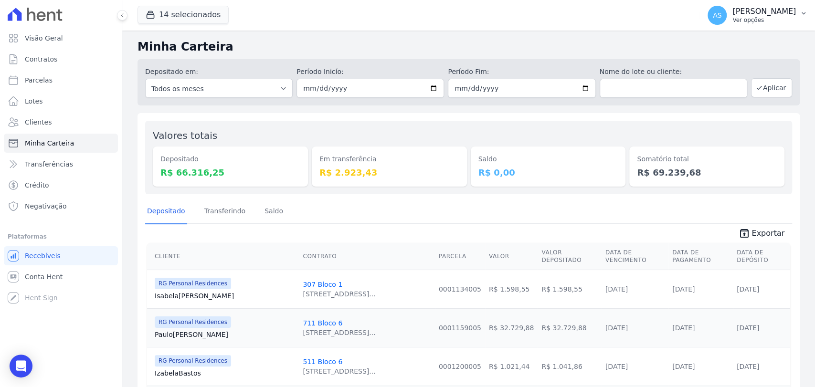
click at [802, 15] on icon "button" at bounding box center [804, 14] width 8 height 8
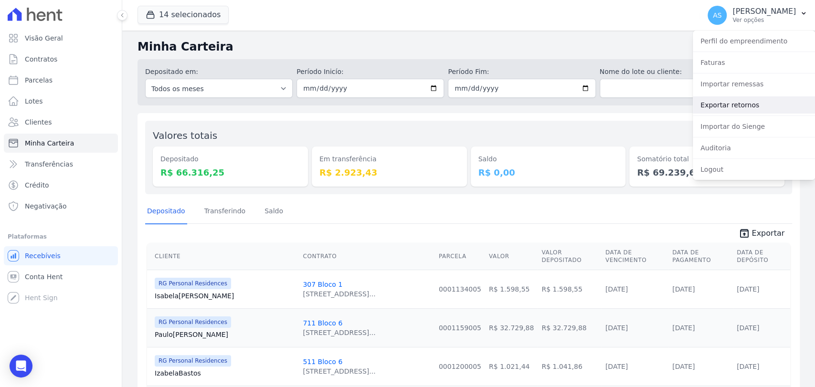
click at [715, 108] on link "Exportar retornos" at bounding box center [754, 104] width 122 height 17
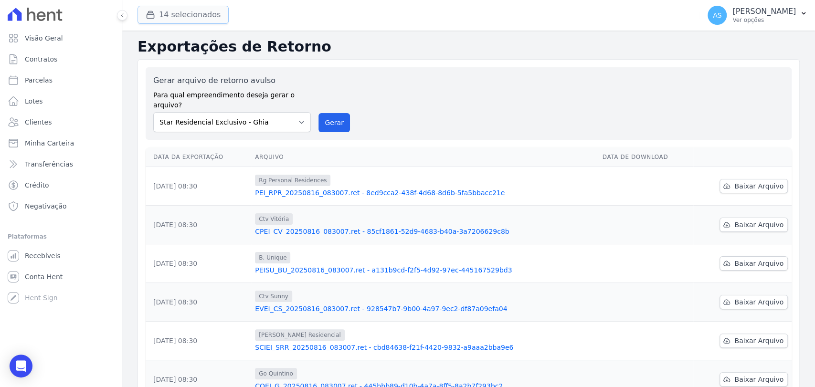
click at [155, 14] on div "button" at bounding box center [152, 15] width 13 height 10
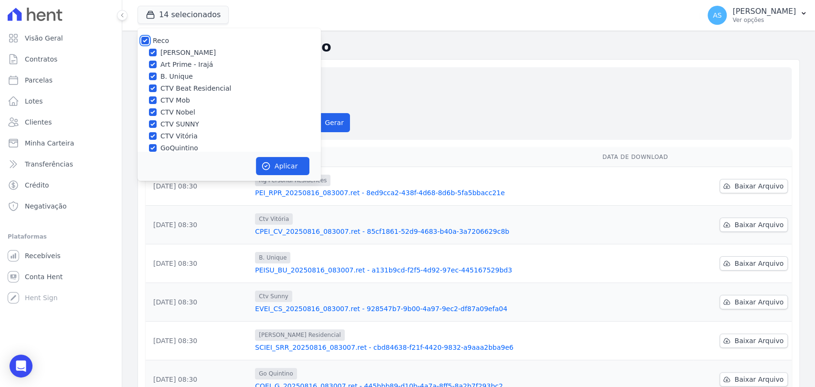
click at [145, 39] on input "Reco" at bounding box center [145, 41] width 8 height 8
checkbox input "false"
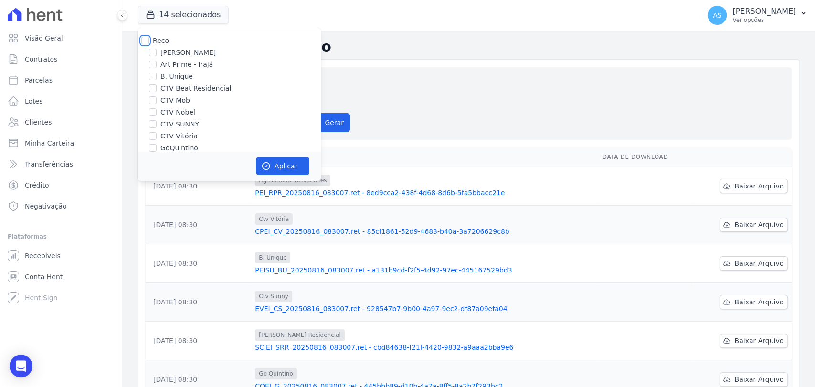
checkbox input "false"
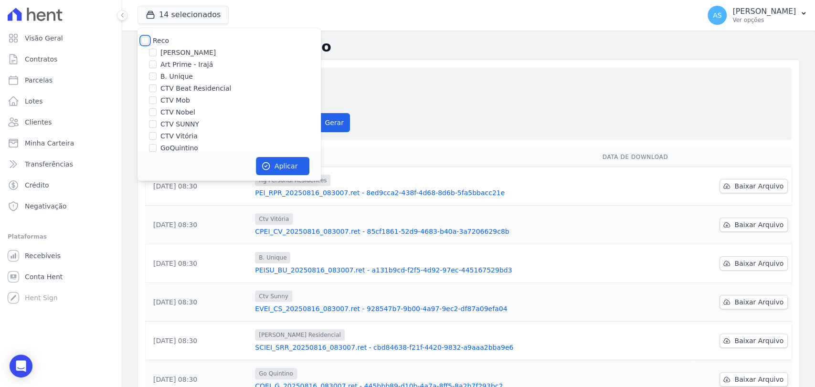
checkbox input "false"
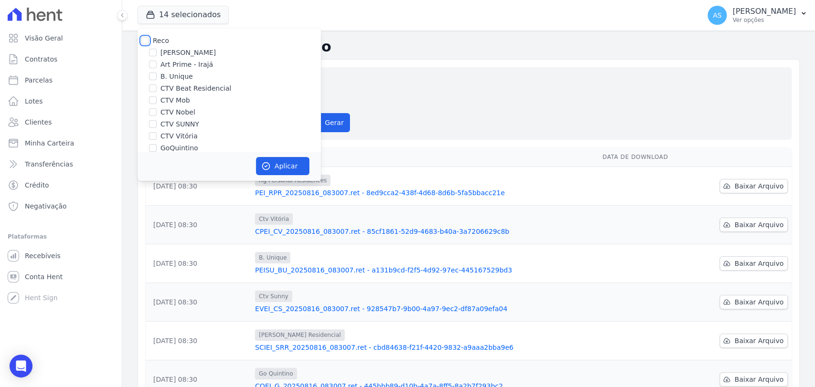
scroll to position [53, 0]
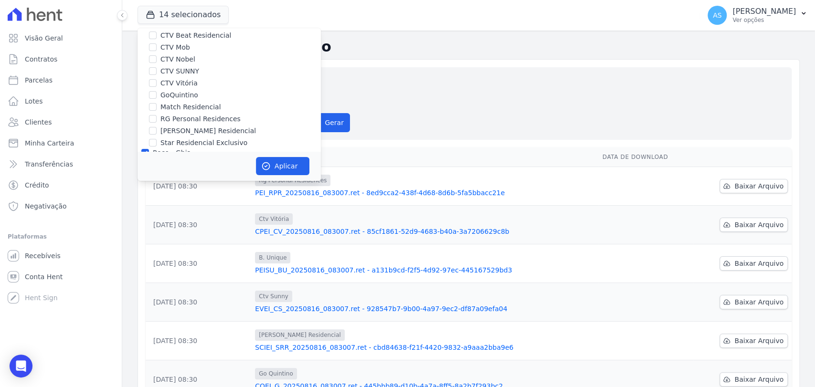
click at [177, 120] on label "RG Personal Residences" at bounding box center [200, 119] width 80 height 10
click at [157, 120] on input "RG Personal Residences" at bounding box center [153, 119] width 8 height 8
checkbox input "true"
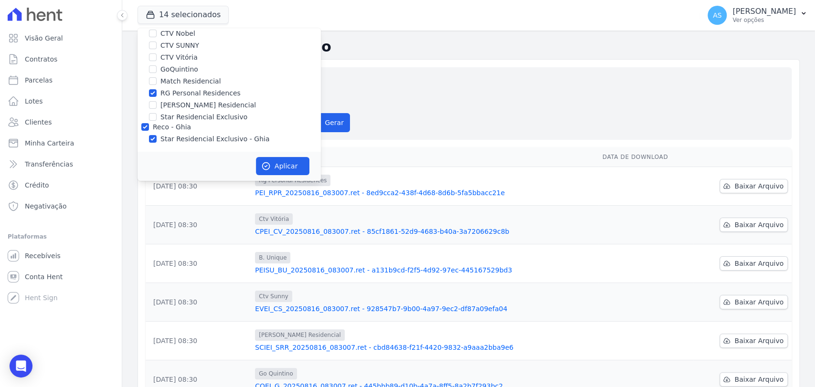
click at [175, 139] on label "Star Residencial Exclusivo - Ghia" at bounding box center [214, 139] width 109 height 10
click at [157, 139] on input "Star Residencial Exclusivo - Ghia" at bounding box center [153, 139] width 8 height 8
checkbox input "false"
click at [279, 169] on button "Aplicar" at bounding box center [282, 166] width 53 height 18
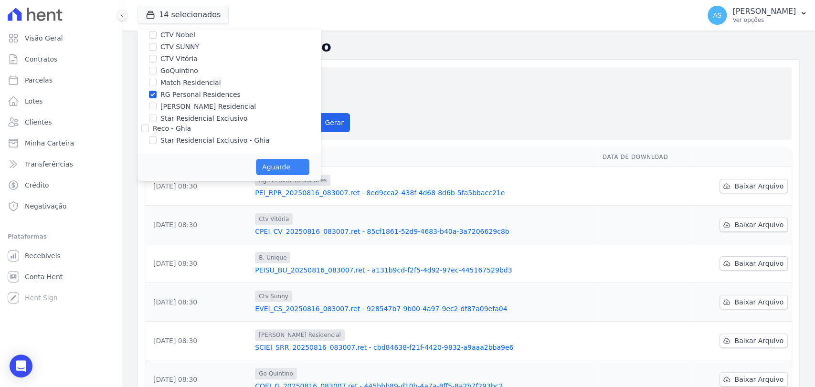
scroll to position [77, 0]
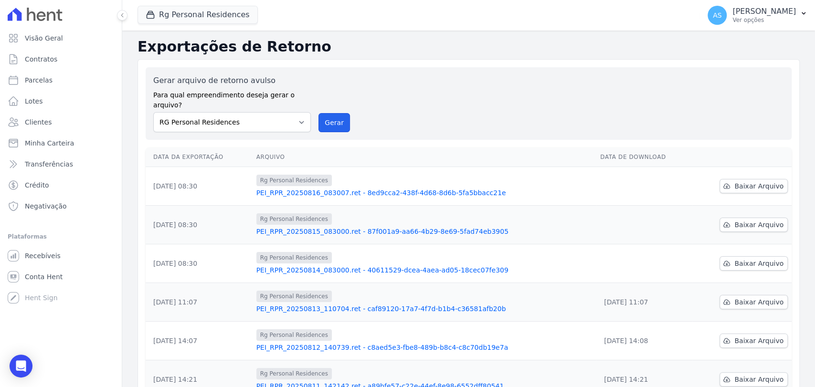
drag, startPoint x: 330, startPoint y: 110, endPoint x: 433, endPoint y: 102, distance: 103.9
click at [330, 113] on button "Gerar" at bounding box center [334, 122] width 32 height 19
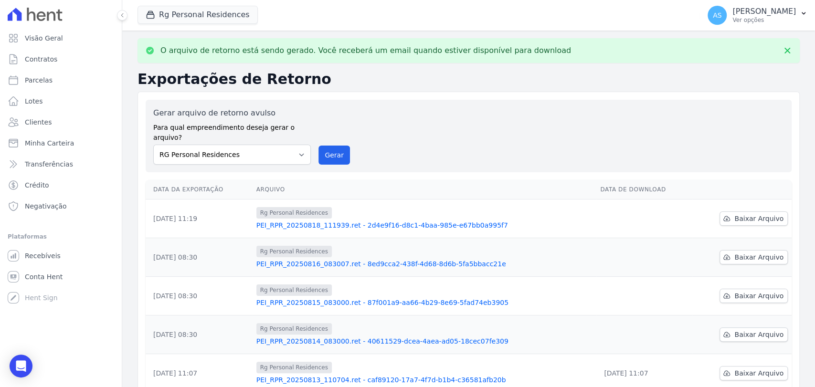
click at [386, 221] on link "PEI_RPR_20250818_111939.ret - 2d4e9f16-d8c1-4baa-985e-e67bb0a995f7" at bounding box center [424, 226] width 337 height 10
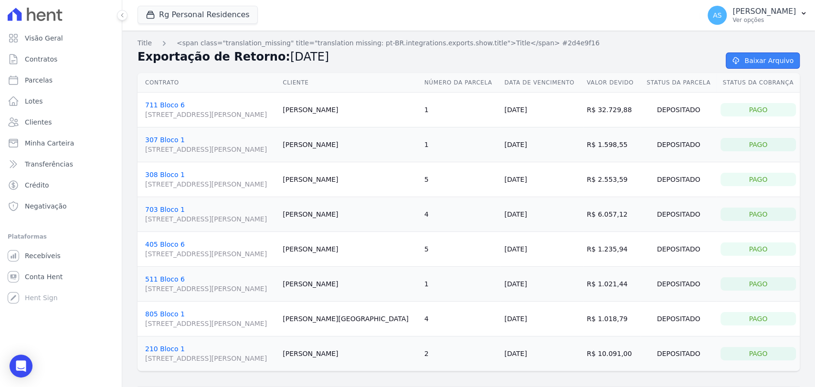
click at [761, 54] on link "Baixar Arquivo" at bounding box center [763, 61] width 74 height 16
click at [48, 146] on span "Minha Carteira" at bounding box center [49, 143] width 49 height 10
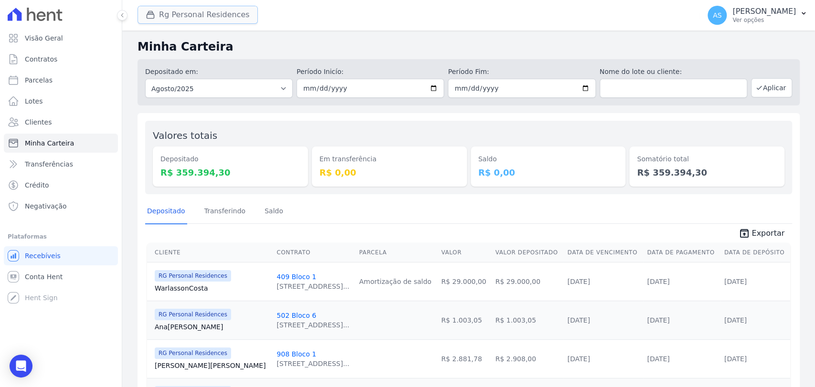
click at [164, 19] on button "Rg Personal Residences" at bounding box center [197, 15] width 120 height 18
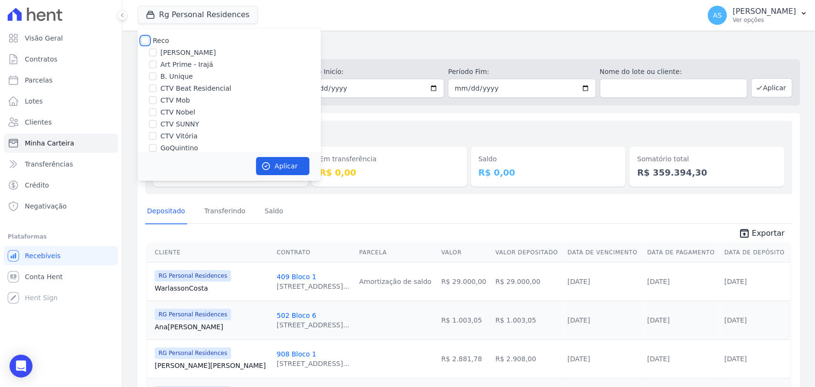
click at [148, 41] on input "Reco" at bounding box center [145, 41] width 8 height 8
checkbox input "true"
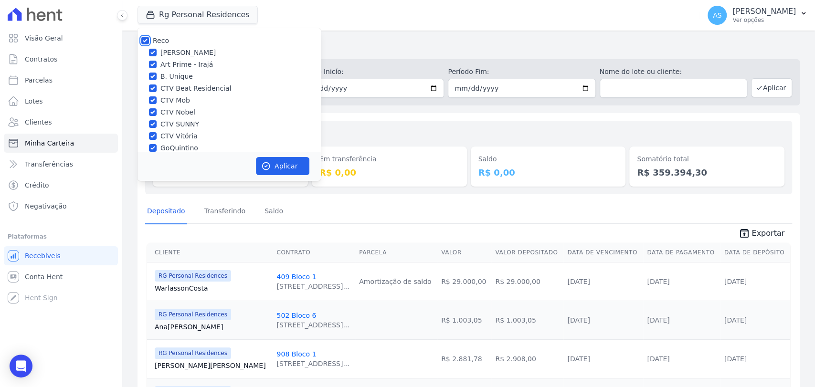
checkbox input "true"
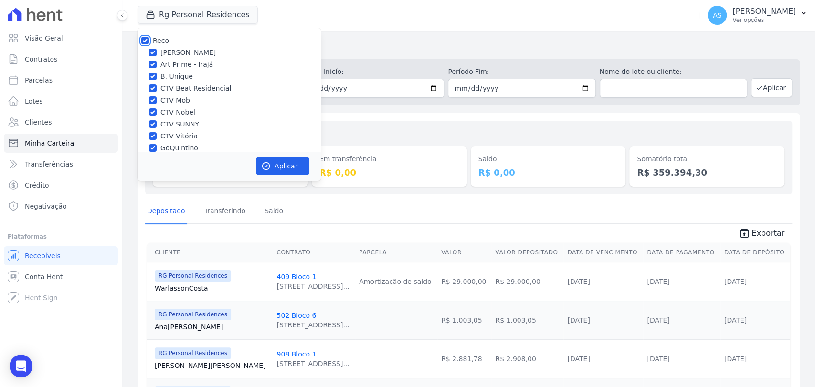
checkbox input "true"
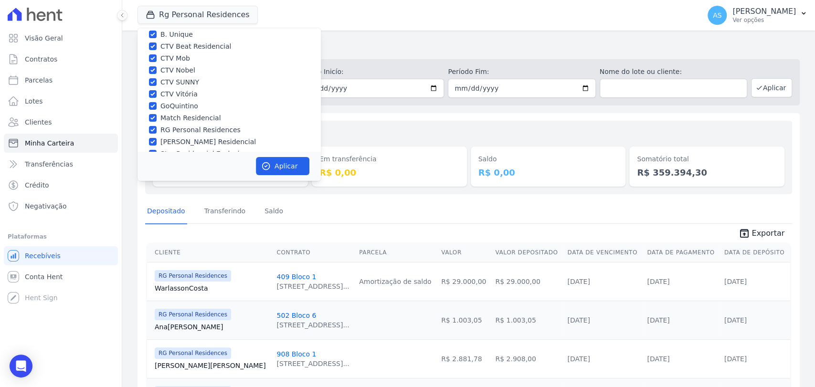
scroll to position [79, 0]
click at [153, 140] on input "Star Residencial Exclusivo - Ghia" at bounding box center [153, 139] width 8 height 8
checkbox input "true"
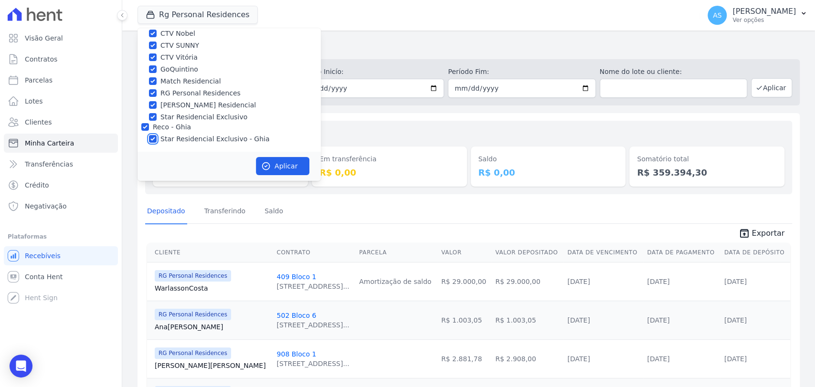
checkbox input "true"
click at [275, 171] on button "Aplicar" at bounding box center [282, 166] width 53 height 18
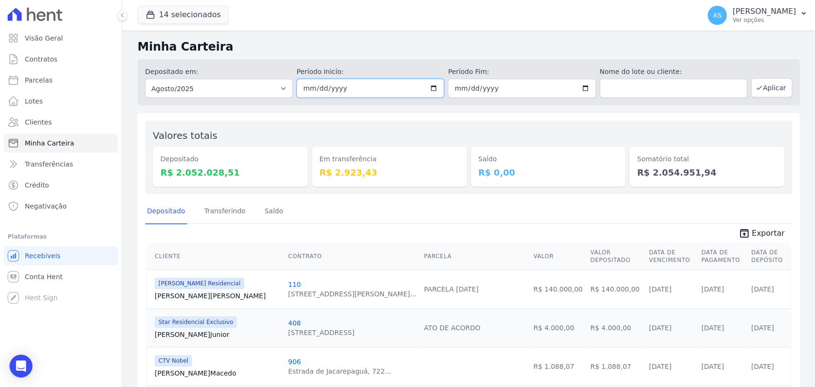
click at [432, 86] on input "2025-08-01" at bounding box center [370, 88] width 148 height 19
type input "[DATE]"
click at [580, 88] on input "2025-08-31" at bounding box center [522, 88] width 148 height 19
type input "[DATE]"
click at [770, 88] on button "Aplicar" at bounding box center [771, 87] width 41 height 19
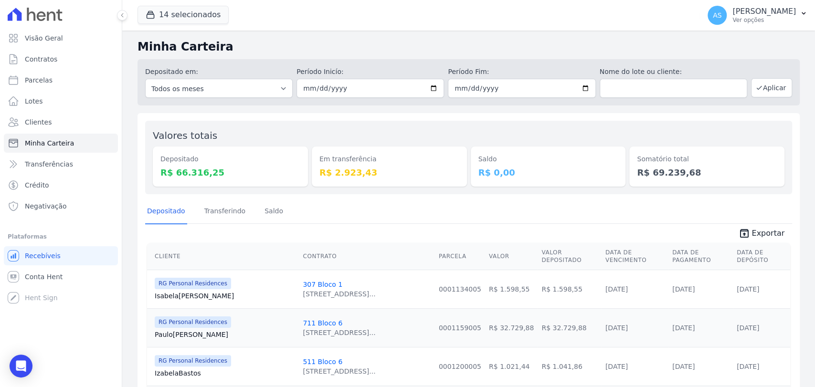
scroll to position [53, 0]
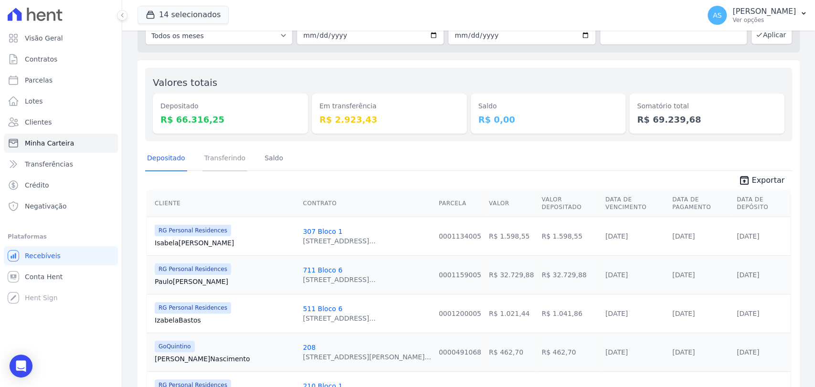
click at [218, 160] on link "Transferindo" at bounding box center [224, 159] width 45 height 25
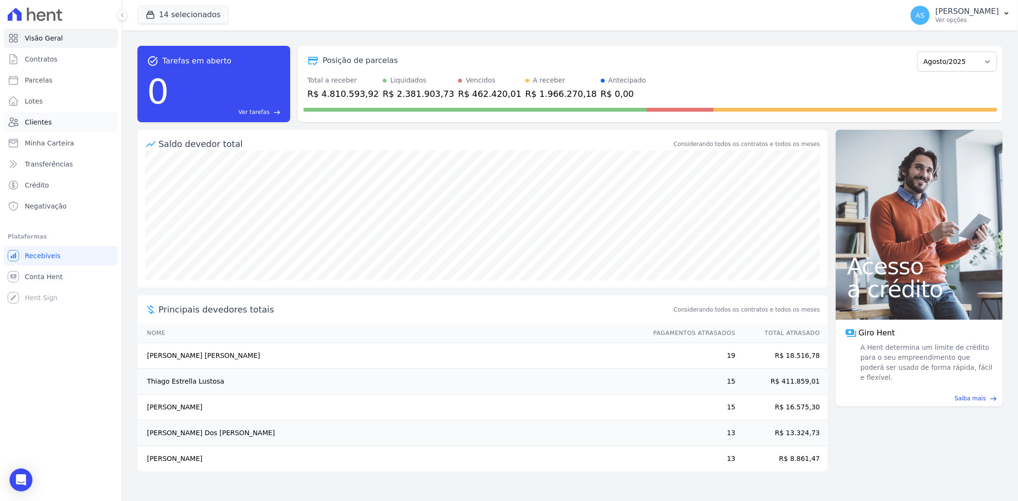
click at [42, 120] on span "Clientes" at bounding box center [38, 122] width 27 height 10
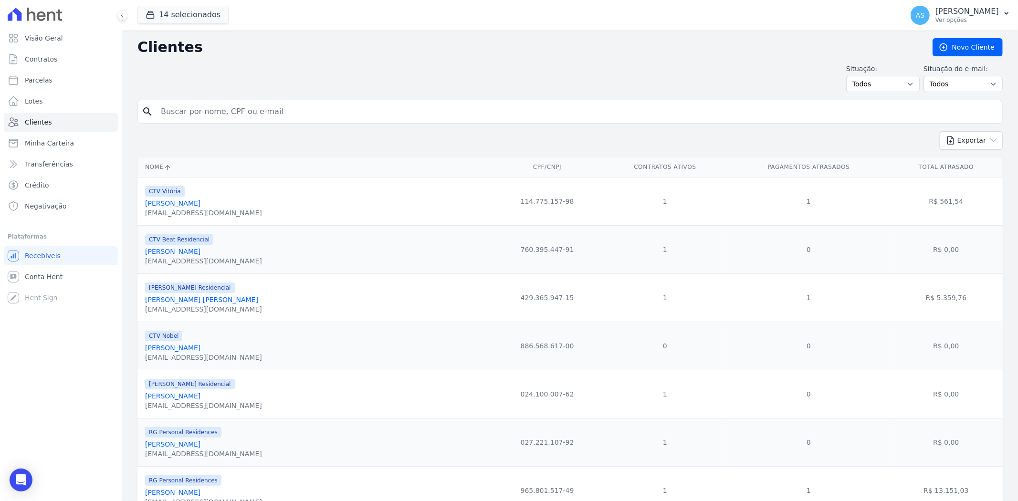
click at [191, 116] on input "search" at bounding box center [577, 111] width 844 height 19
type input "thais do nans"
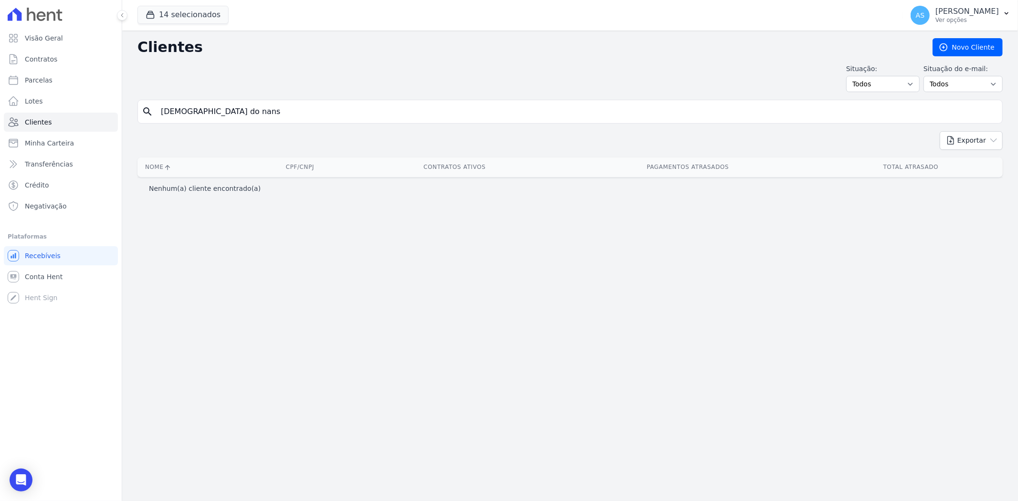
click at [230, 112] on input "thais do nans" at bounding box center [577, 111] width 844 height 19
type input "Thais do Nascimento Souto"
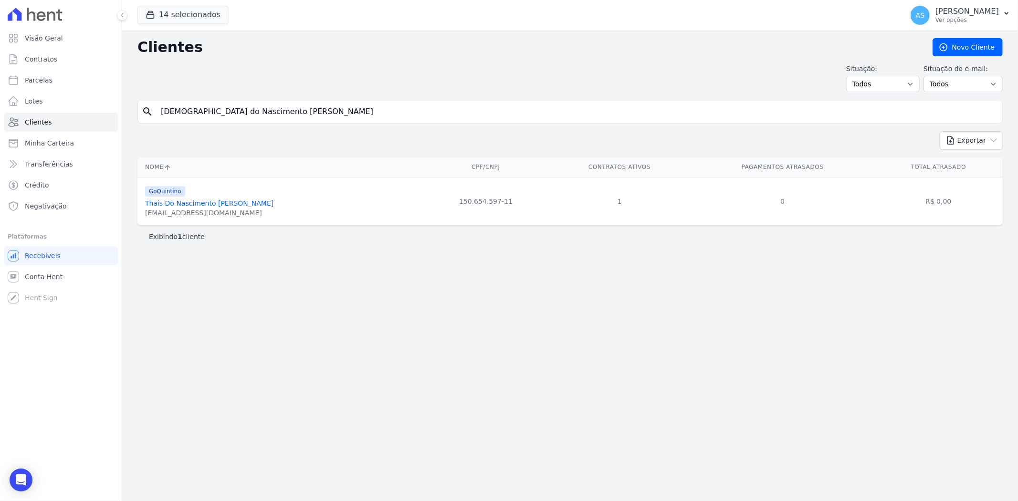
click at [201, 204] on link "Thais Do Nascimento Souto" at bounding box center [209, 204] width 128 height 8
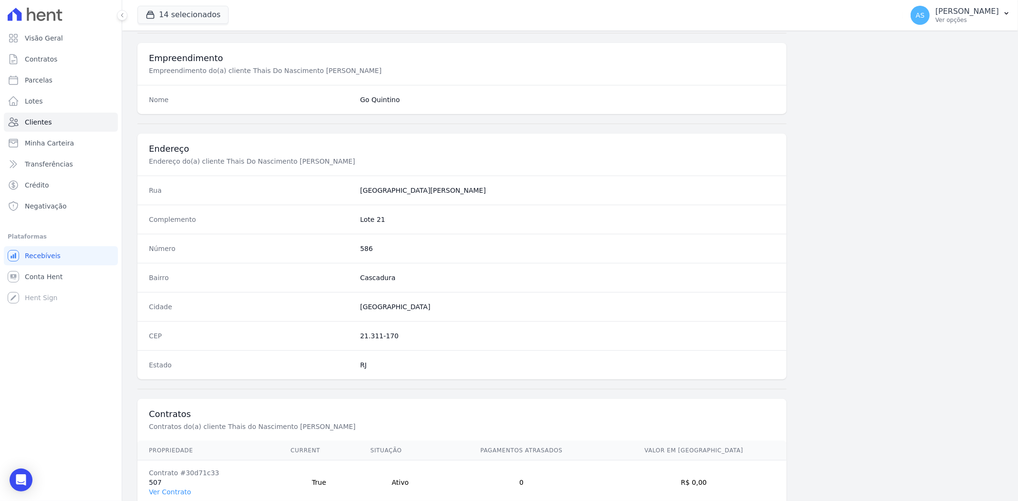
scroll to position [393, 0]
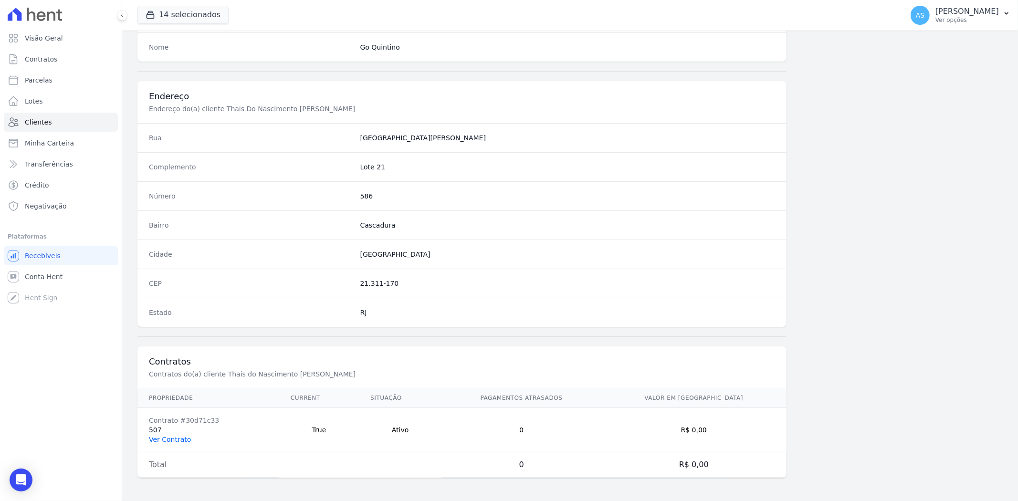
click at [163, 438] on link "Ver Contrato" at bounding box center [170, 440] width 42 height 8
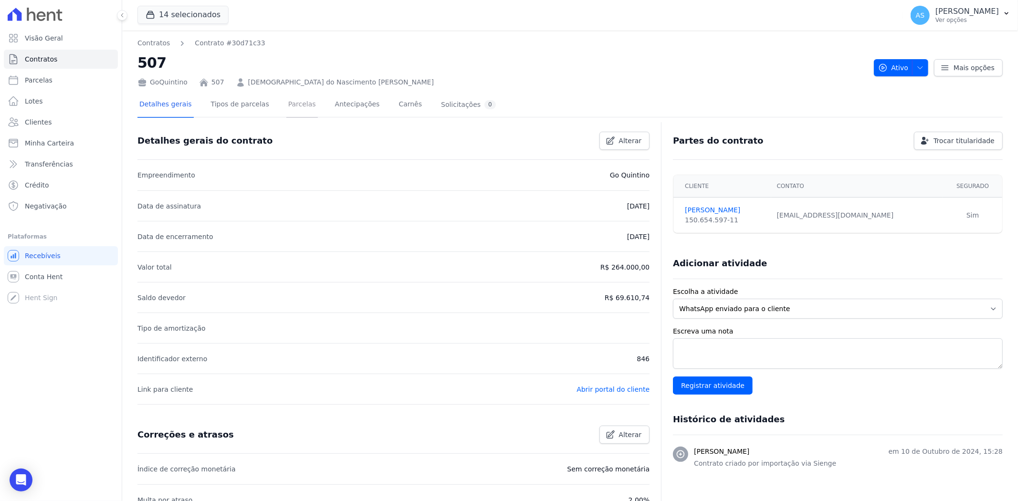
click at [294, 107] on link "Parcelas" at bounding box center [302, 105] width 32 height 25
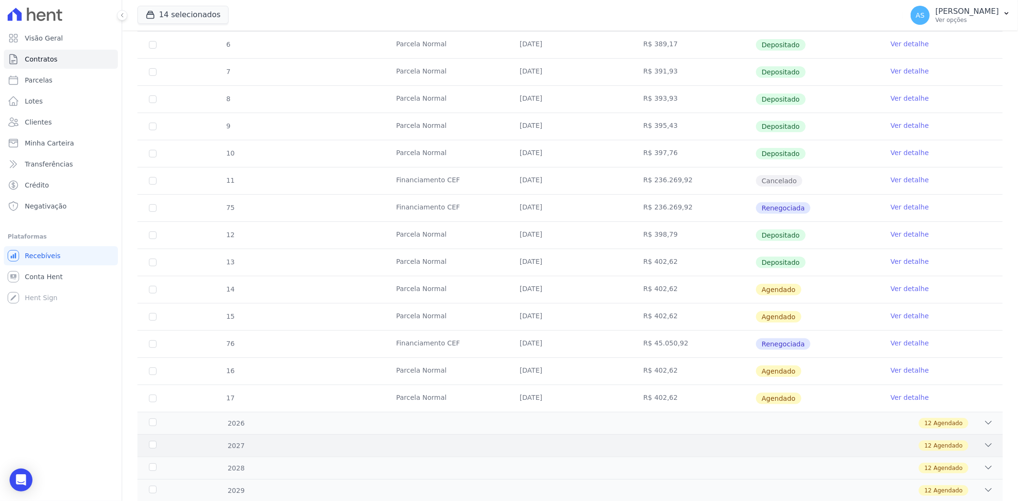
scroll to position [271, 0]
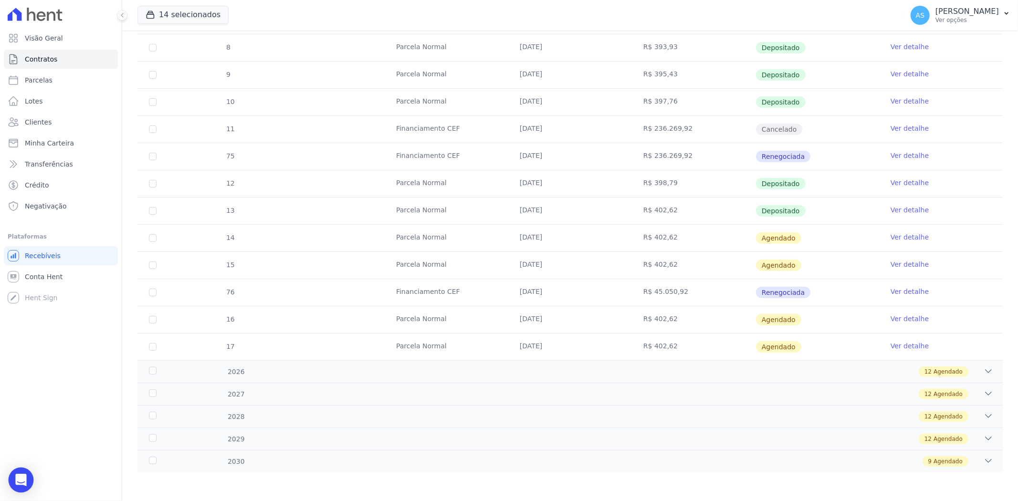
click at [17, 486] on div "Open Intercom Messenger" at bounding box center [21, 480] width 25 height 25
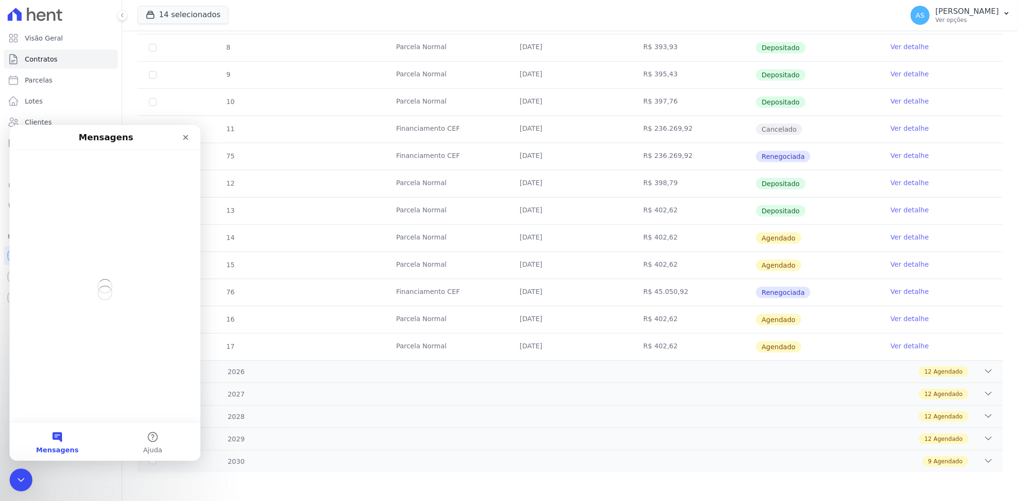
scroll to position [0, 0]
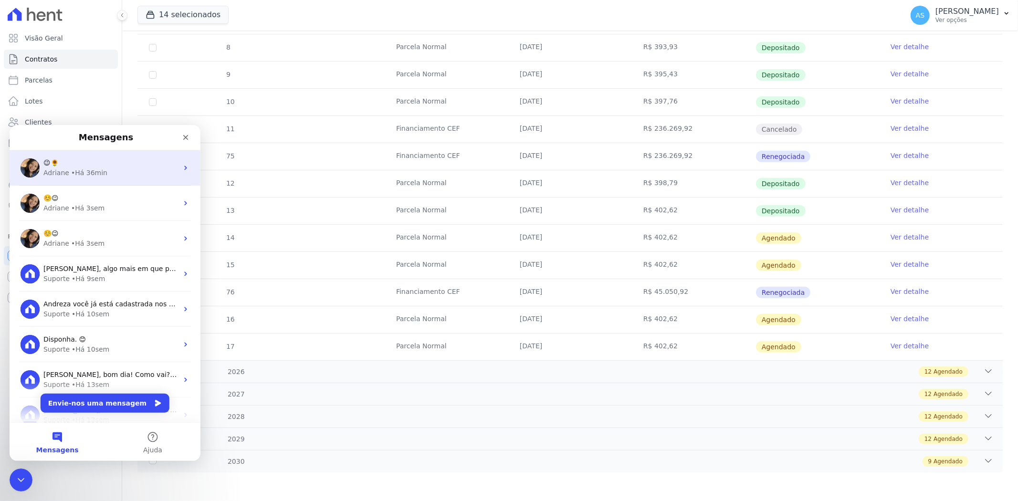
click at [59, 164] on span "😉🌻" at bounding box center [50, 162] width 15 height 8
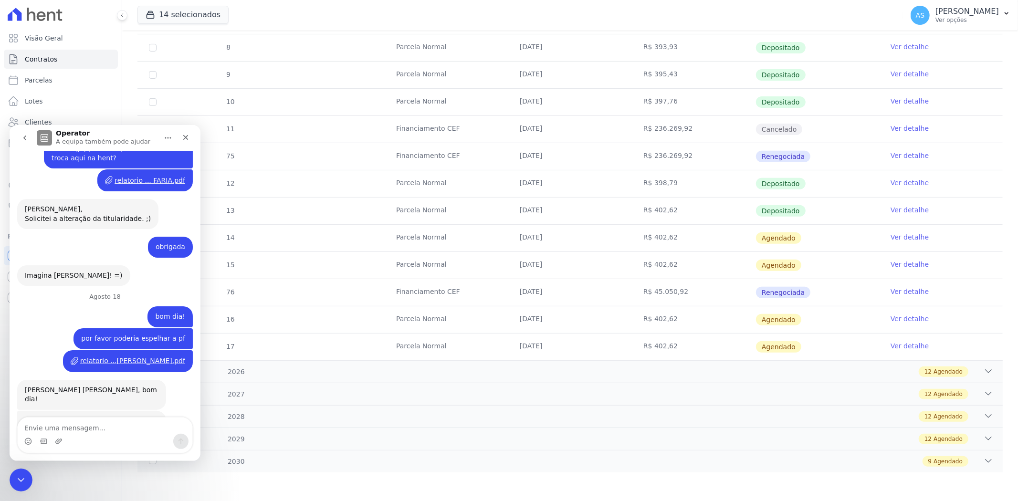
scroll to position [7927, 0]
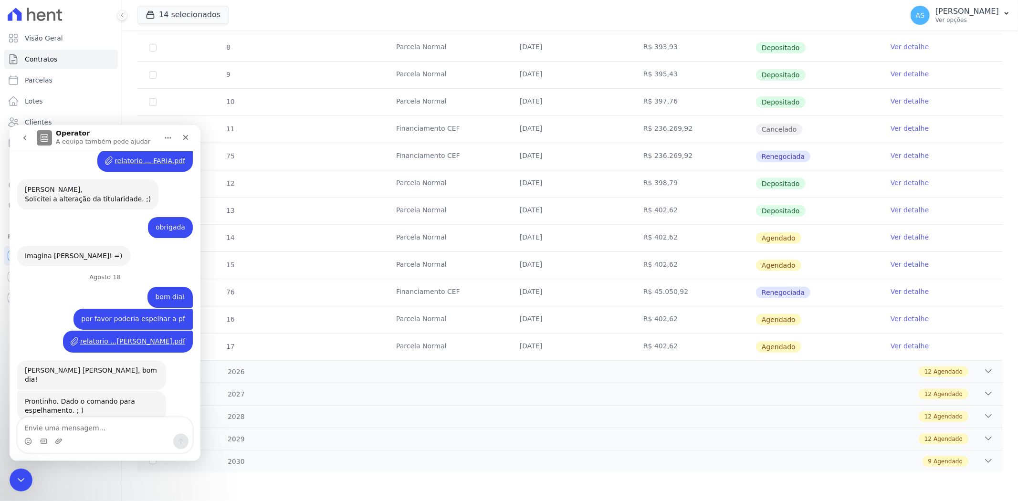
click at [36, 426] on textarea "Envie uma mensagem..." at bounding box center [105, 425] width 175 height 16
type textarea "por favor poderia espelhar e excluir as cancelada?"
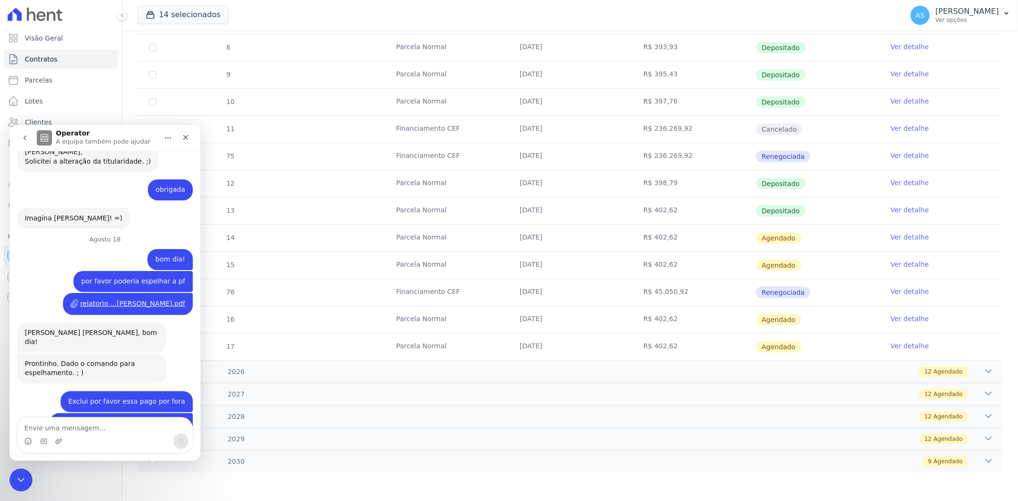
scroll to position [7964, 0]
click at [58, 440] on icon "Carregar anexo" at bounding box center [59, 441] width 8 height 8
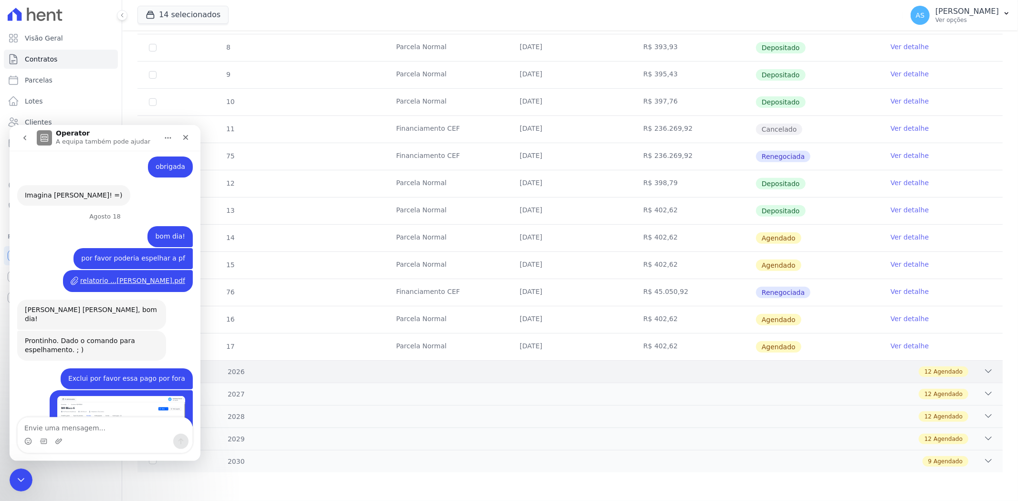
click at [984, 369] on icon at bounding box center [989, 372] width 10 height 10
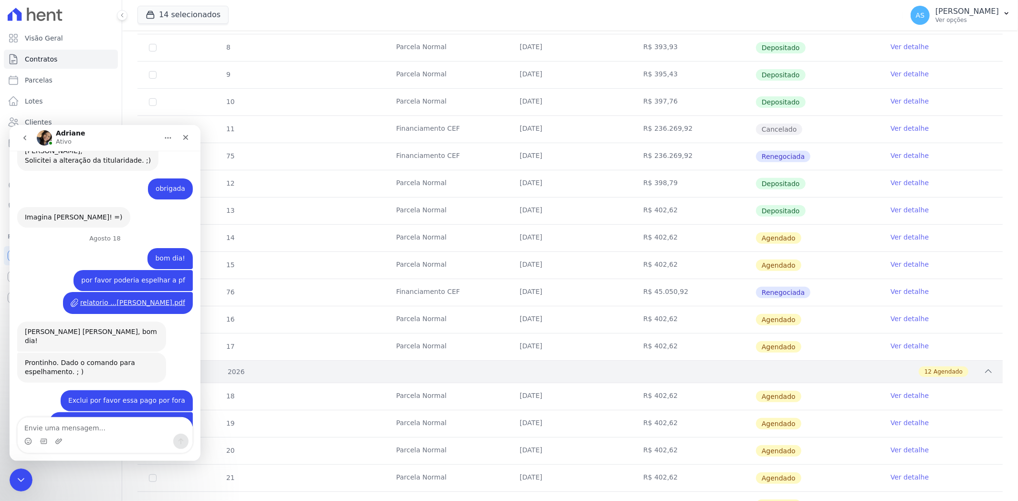
scroll to position [8009, 0]
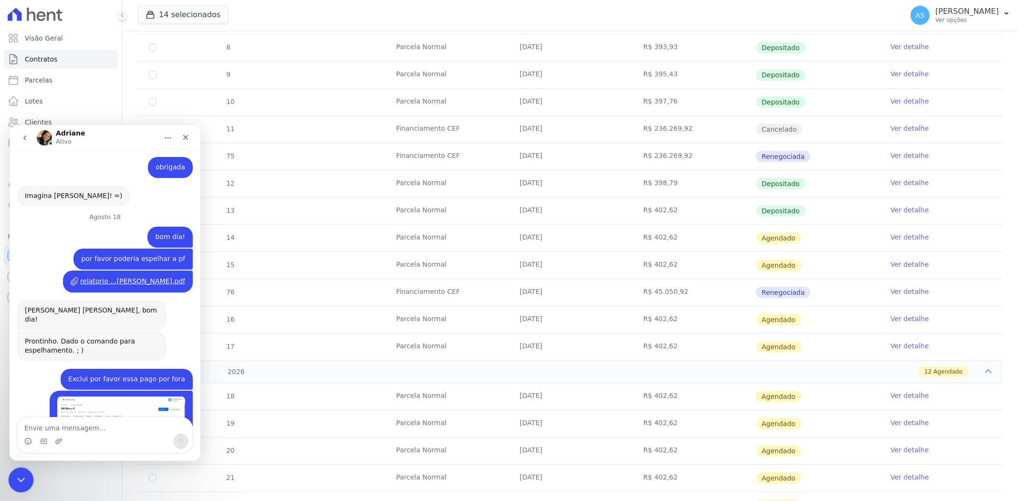
click at [21, 478] on icon "Fechar mensagem da Intercom" at bounding box center [19, 479] width 7 height 4
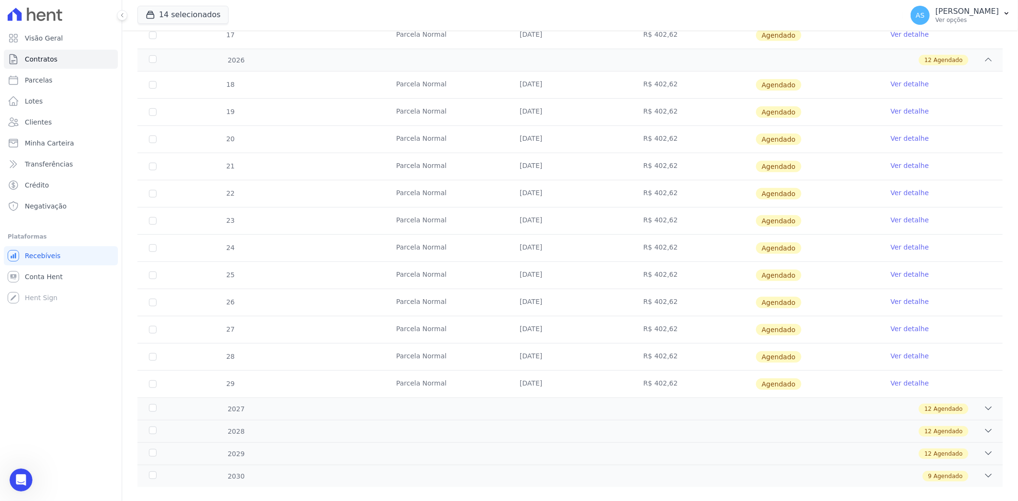
scroll to position [583, 0]
click at [41, 144] on span "Minha Carteira" at bounding box center [49, 143] width 49 height 10
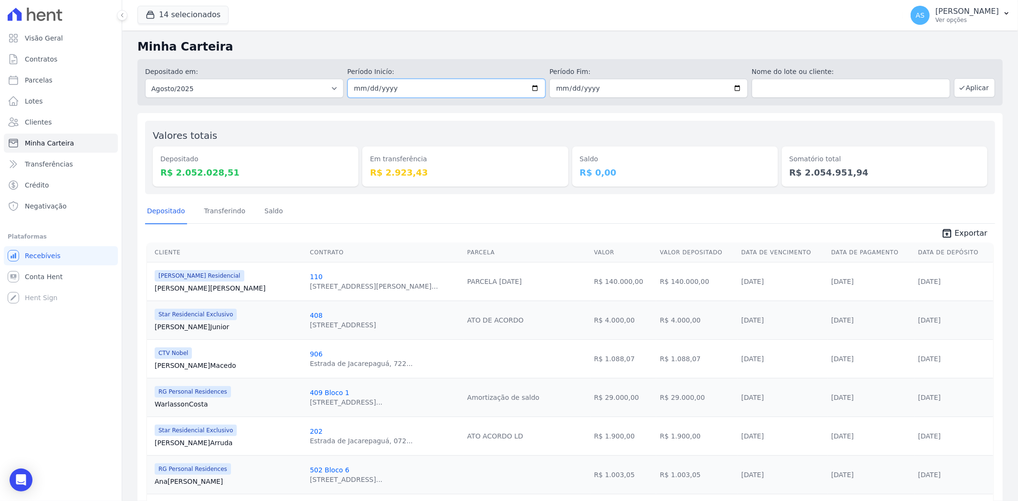
click at [533, 86] on input "2025-08-01" at bounding box center [447, 88] width 199 height 19
type input "[DATE]"
click at [734, 84] on input "2025-08-31" at bounding box center [648, 88] width 199 height 19
type input "[DATE]"
click at [966, 88] on button "Aplicar" at bounding box center [974, 87] width 41 height 19
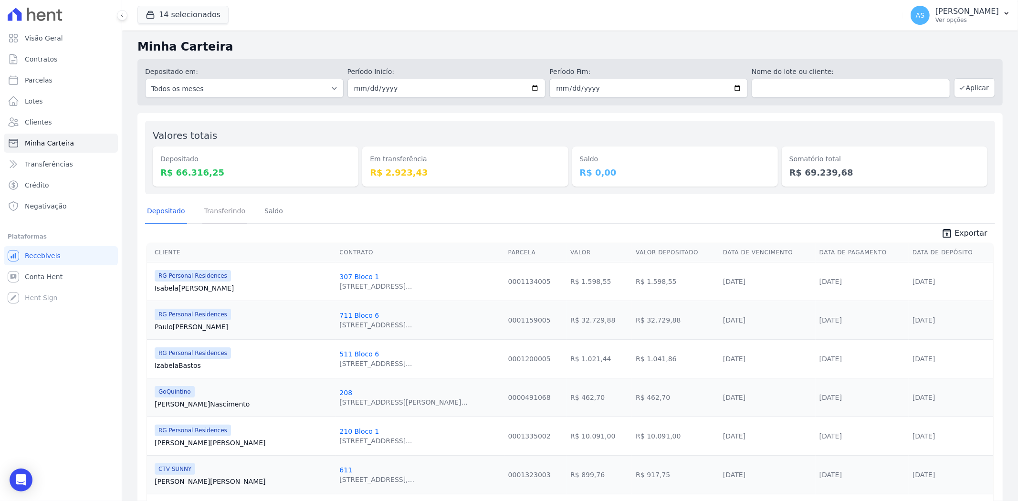
click at [212, 211] on link "Transferindo" at bounding box center [224, 212] width 45 height 25
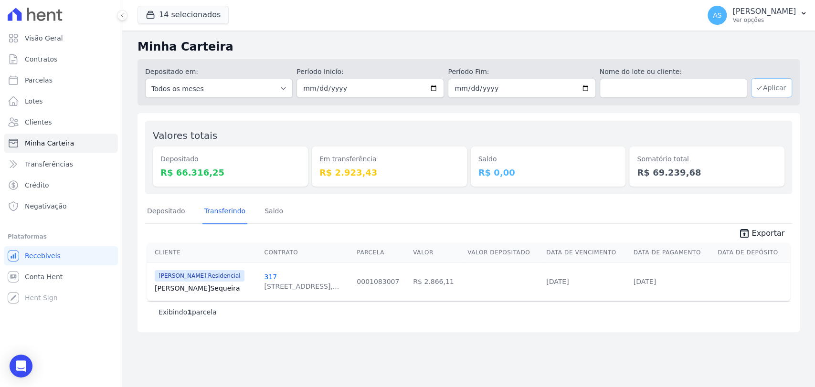
click at [769, 84] on button "Aplicar" at bounding box center [771, 87] width 41 height 19
click at [41, 118] on span "Clientes" at bounding box center [38, 122] width 27 height 10
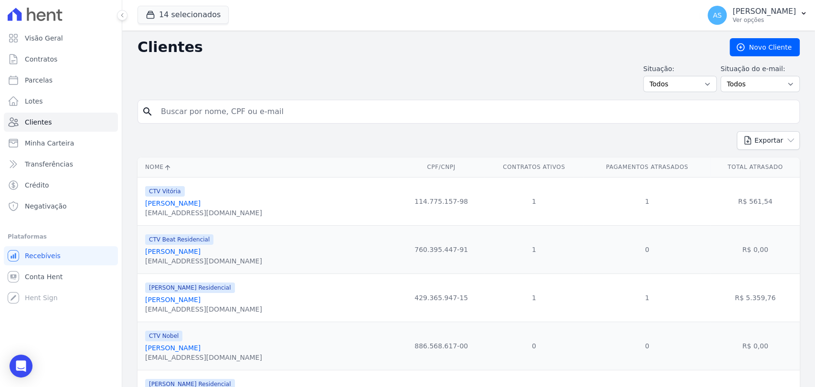
click at [178, 114] on input "search" at bounding box center [475, 111] width 640 height 19
type input "[PERSON_NAME]"
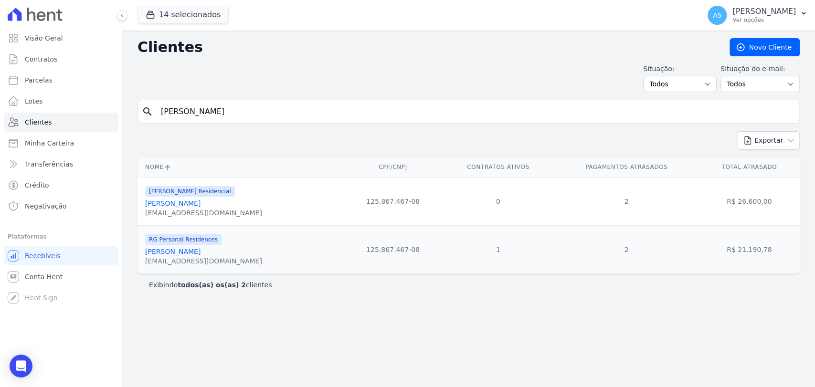
click at [200, 252] on link "[PERSON_NAME]" at bounding box center [172, 252] width 55 height 8
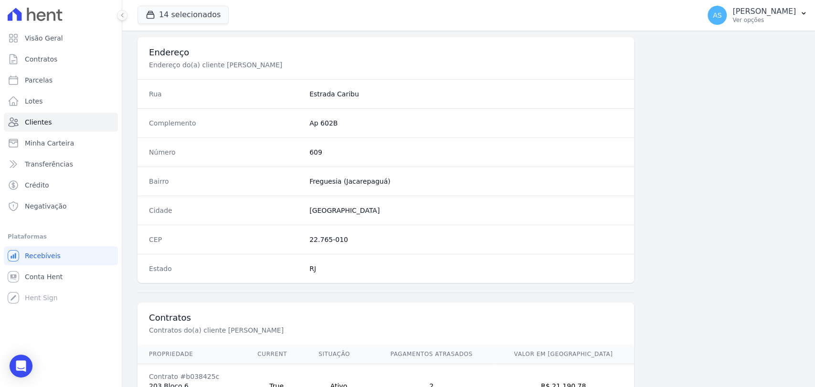
scroll to position [504, 0]
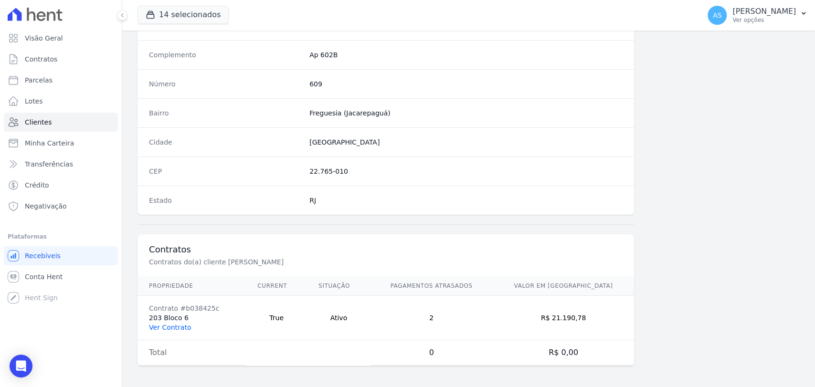
click at [169, 327] on link "Ver Contrato" at bounding box center [170, 328] width 42 height 8
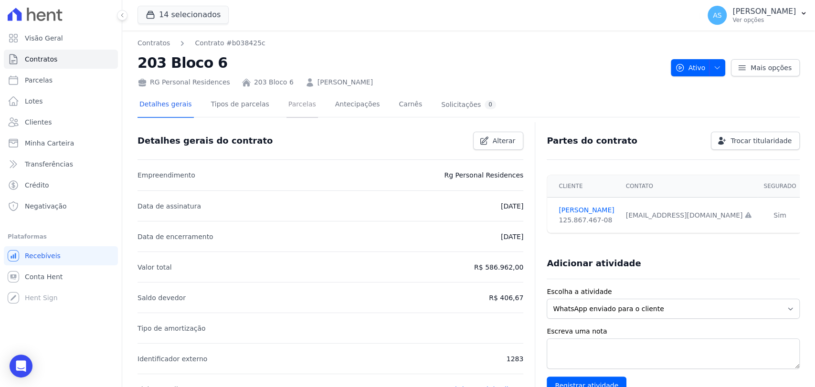
click at [289, 106] on link "Parcelas" at bounding box center [302, 105] width 32 height 25
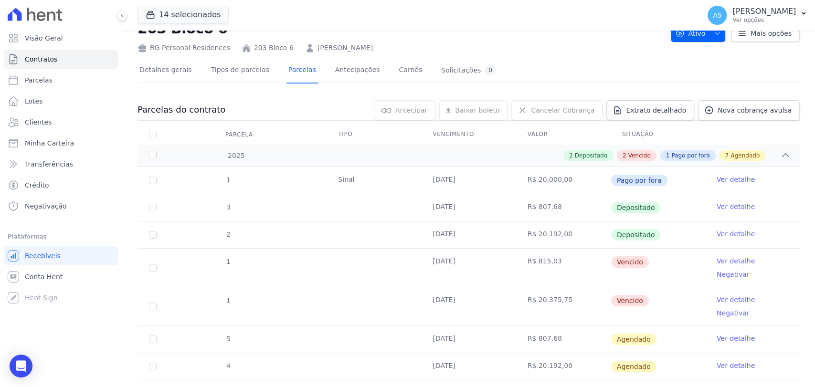
scroll to position [53, 0]
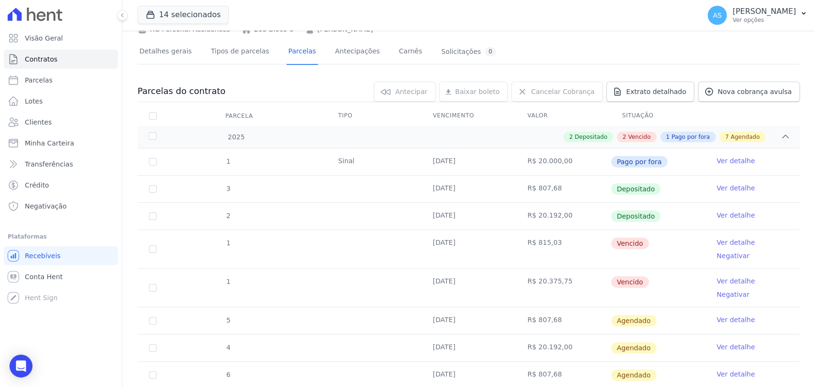
click at [722, 242] on link "Ver detalhe" at bounding box center [736, 243] width 38 height 10
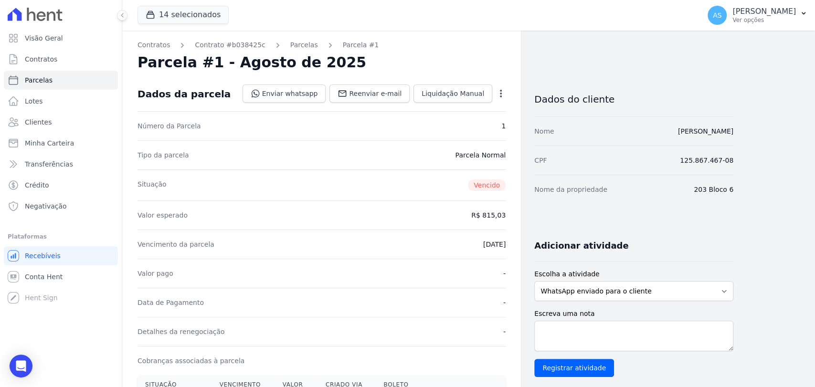
scroll to position [212, 0]
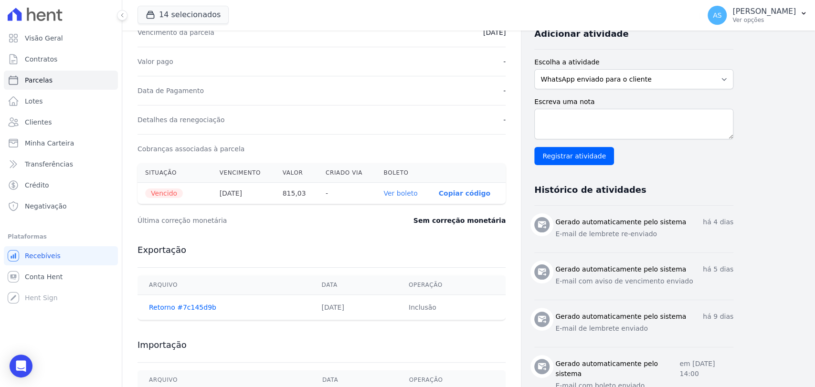
click at [402, 191] on link "Ver boleto" at bounding box center [400, 194] width 34 height 8
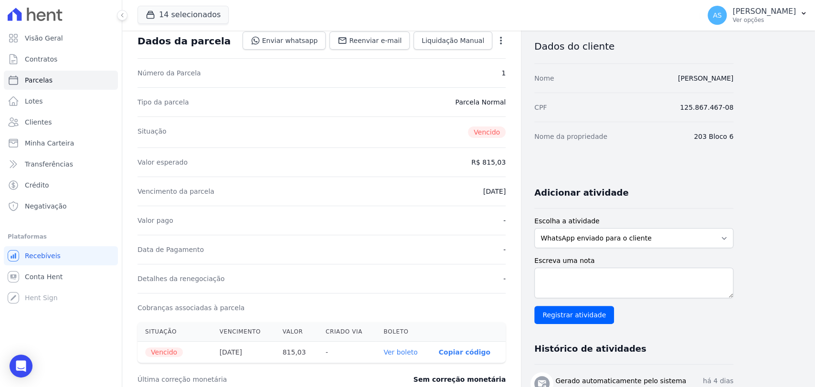
scroll to position [0, 0]
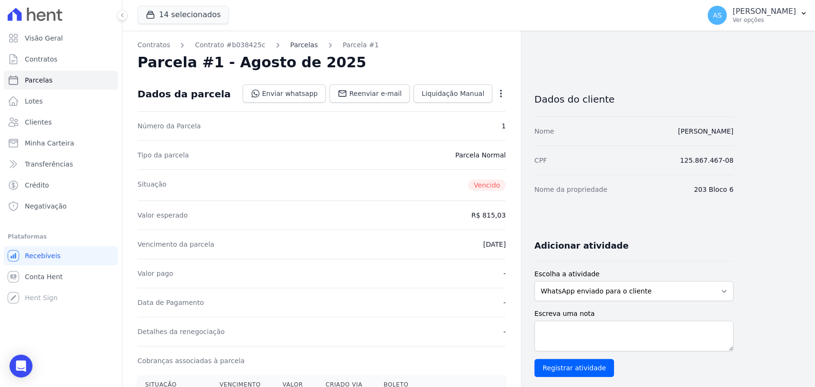
click at [290, 45] on link "Parcelas" at bounding box center [304, 45] width 28 height 10
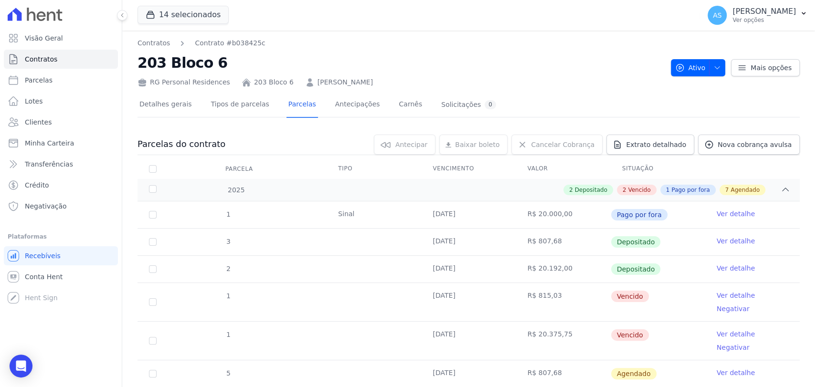
click at [726, 329] on link "Ver detalhe" at bounding box center [736, 334] width 38 height 10
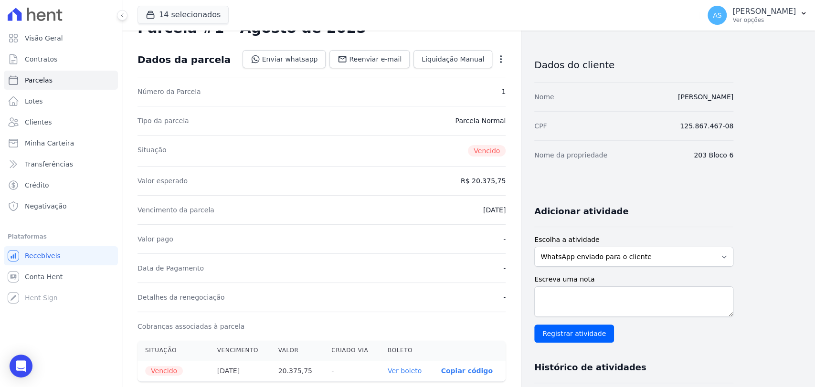
scroll to position [53, 0]
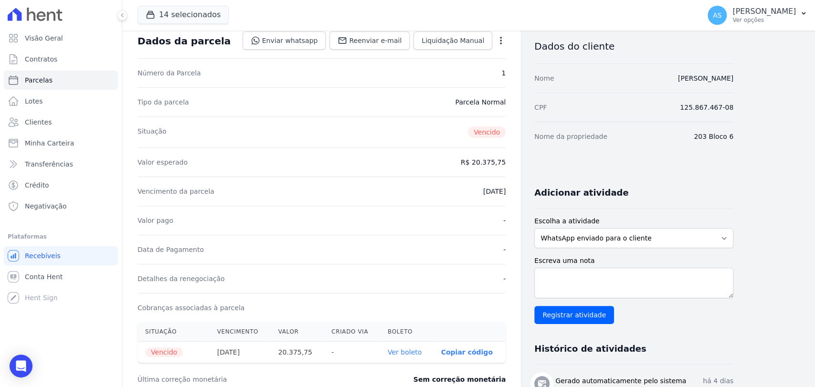
click at [415, 352] on link "Ver boleto" at bounding box center [405, 352] width 34 height 8
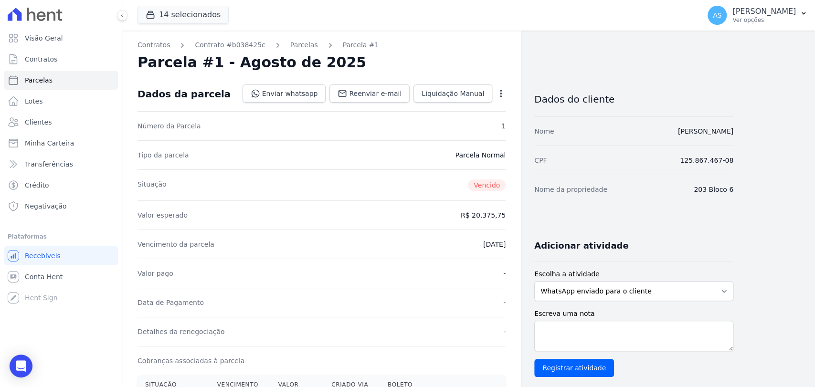
click at [700, 136] on dd "Carla Galdino Wanderley Costa" at bounding box center [705, 132] width 55 height 10
click at [701, 131] on link "Carla Galdino Wanderley Costa" at bounding box center [705, 131] width 55 height 8
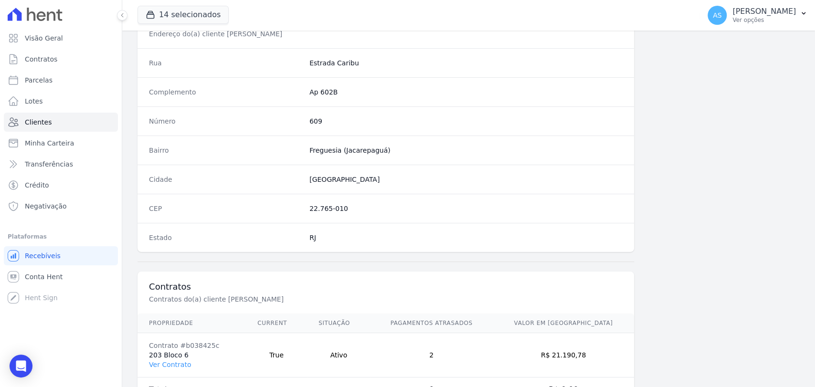
scroll to position [504, 0]
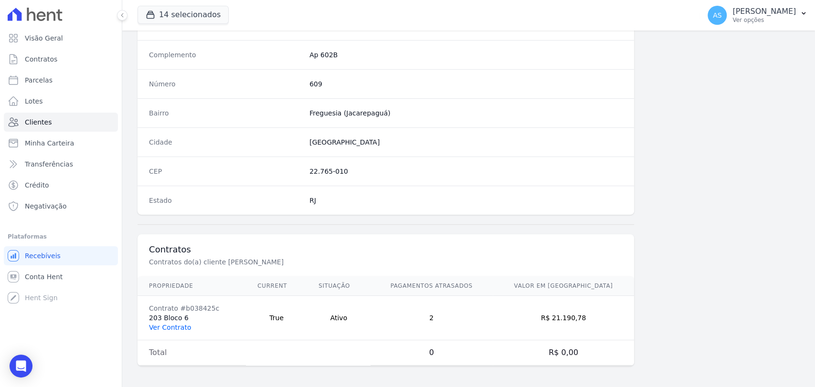
click at [153, 327] on link "Ver Contrato" at bounding box center [170, 328] width 42 height 8
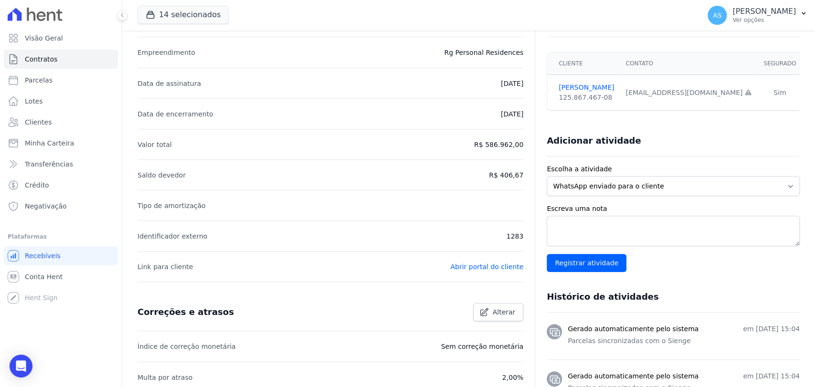
scroll to position [159, 0]
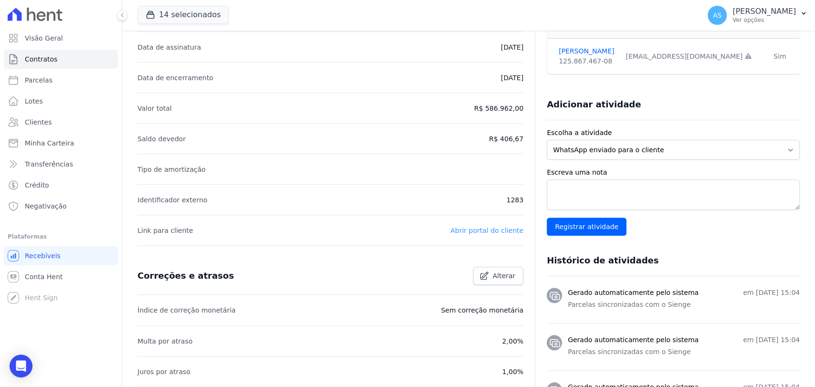
click at [465, 228] on link "Abrir portal do cliente" at bounding box center [486, 231] width 73 height 8
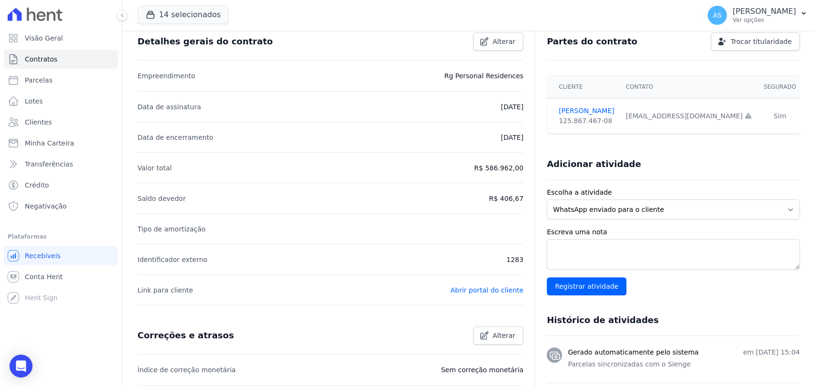
scroll to position [0, 0]
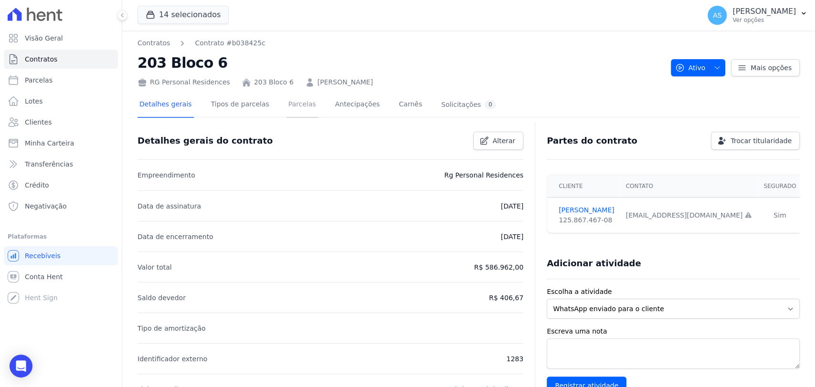
click at [293, 104] on link "Parcelas" at bounding box center [302, 105] width 32 height 25
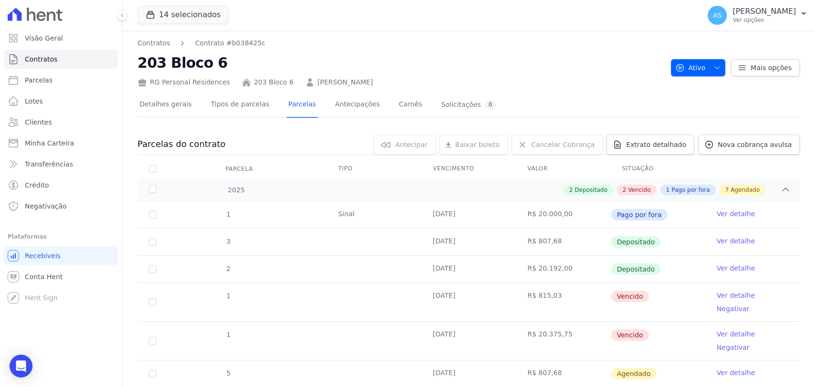
click at [730, 295] on link "Ver detalhe" at bounding box center [736, 296] width 38 height 10
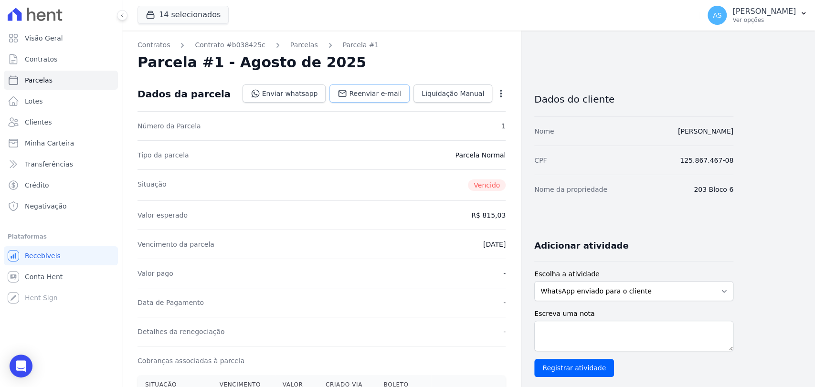
click at [363, 96] on span "Reenviar e-mail" at bounding box center [375, 94] width 53 height 10
click at [290, 49] on link "Parcelas" at bounding box center [304, 45] width 28 height 10
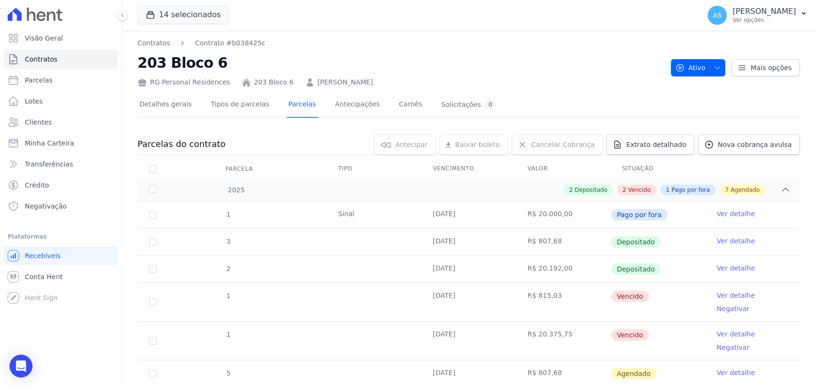
click at [720, 329] on link "Ver detalhe" at bounding box center [736, 334] width 38 height 10
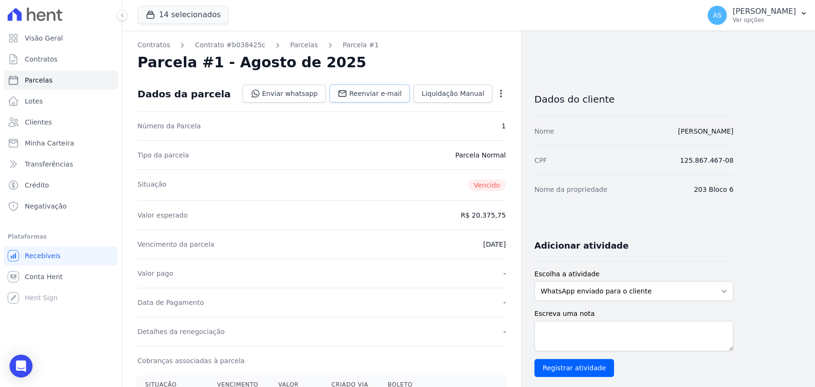
click at [347, 96] on icon at bounding box center [342, 93] width 8 height 6
click at [678, 131] on link "Carla Galdino Wanderley Costa" at bounding box center [705, 131] width 55 height 8
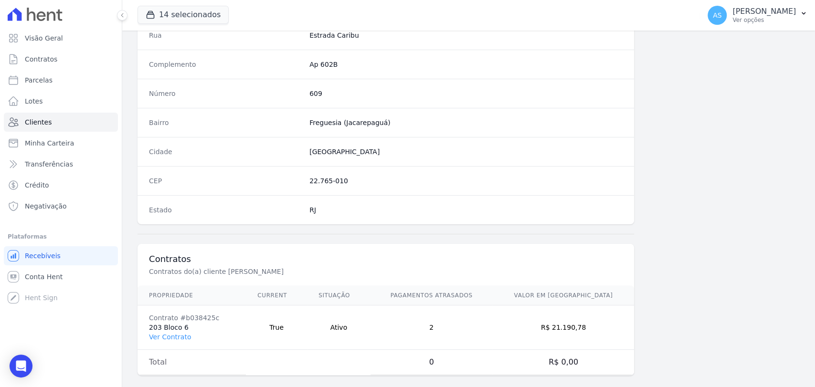
scroll to position [504, 0]
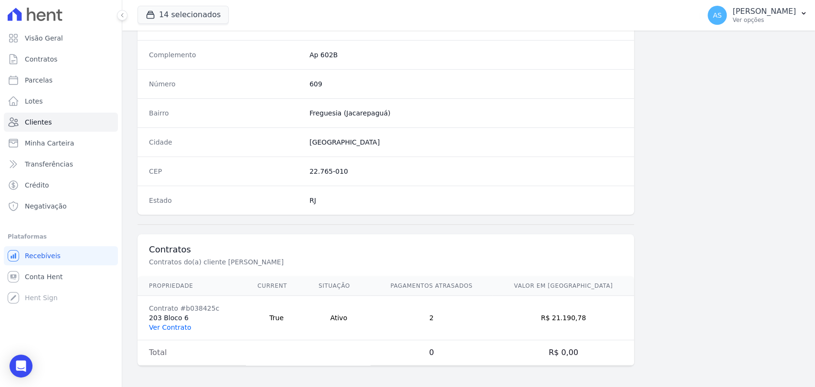
click at [160, 326] on link "Ver Contrato" at bounding box center [170, 328] width 42 height 8
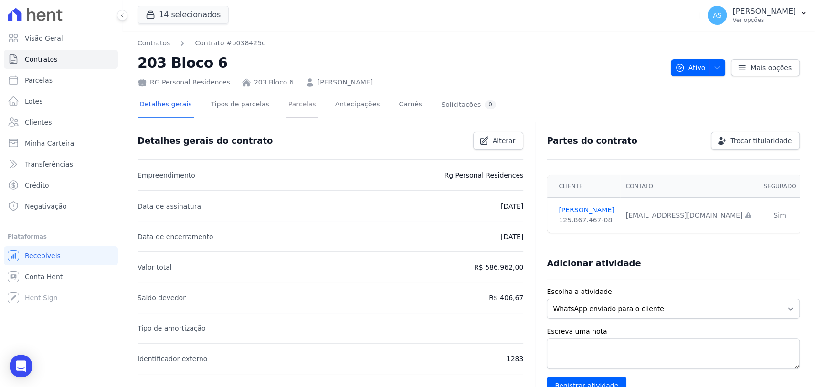
click at [286, 104] on link "Parcelas" at bounding box center [302, 105] width 32 height 25
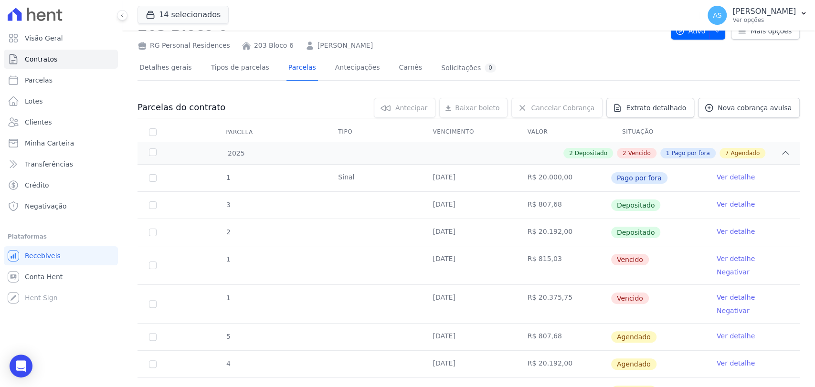
scroll to position [53, 0]
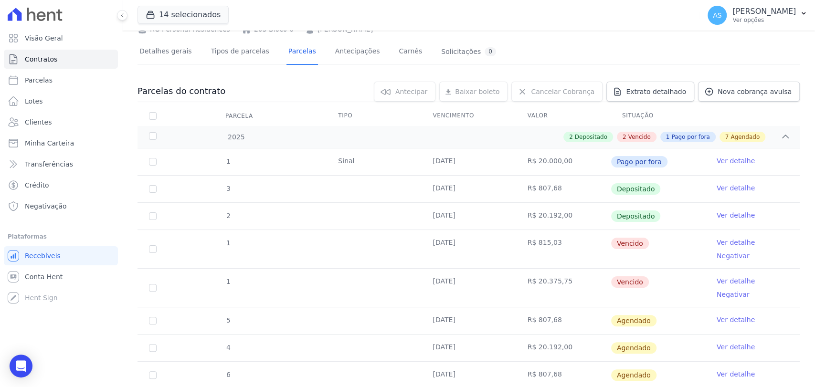
click at [720, 276] on link "Ver detalhe" at bounding box center [736, 281] width 38 height 10
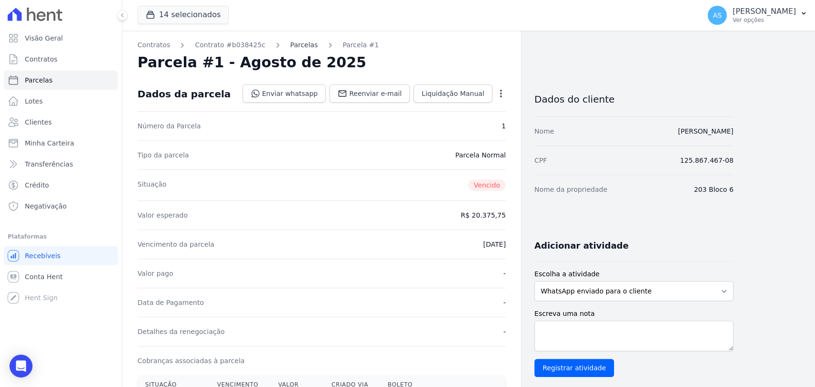
click at [290, 45] on link "Parcelas" at bounding box center [304, 45] width 28 height 10
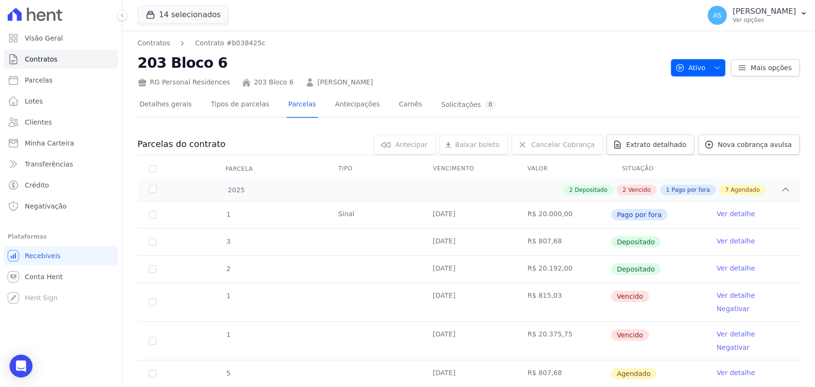
click at [330, 84] on link "Carla Galdino Wanderley Costa" at bounding box center [344, 82] width 55 height 10
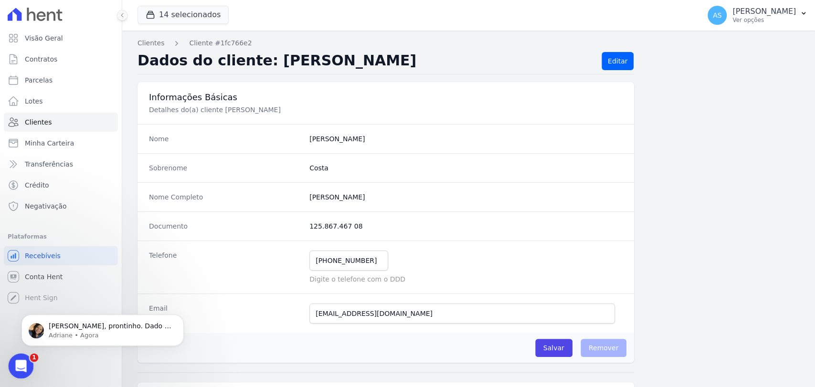
click at [20, 361] on icon "Abrir mensagem da Intercom" at bounding box center [20, 365] width 16 height 16
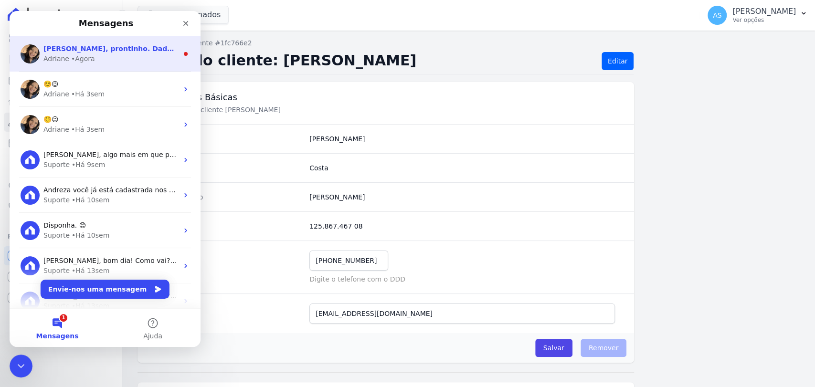
click at [107, 59] on div "Adriane • Agora" at bounding box center [110, 59] width 135 height 10
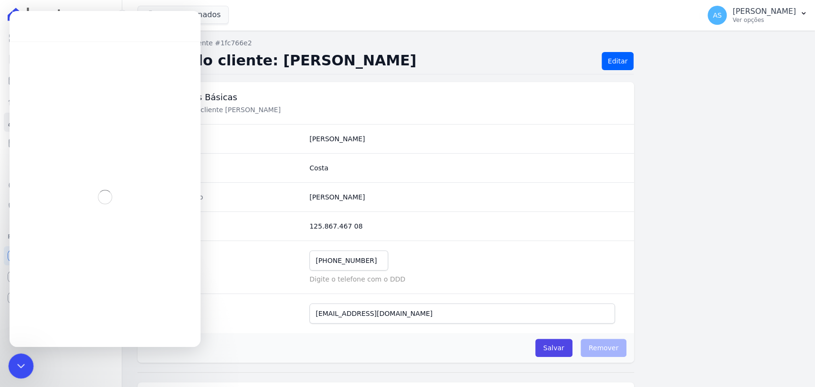
click at [18, 366] on icon "Fechar mensagem da Intercom" at bounding box center [19, 364] width 11 height 11
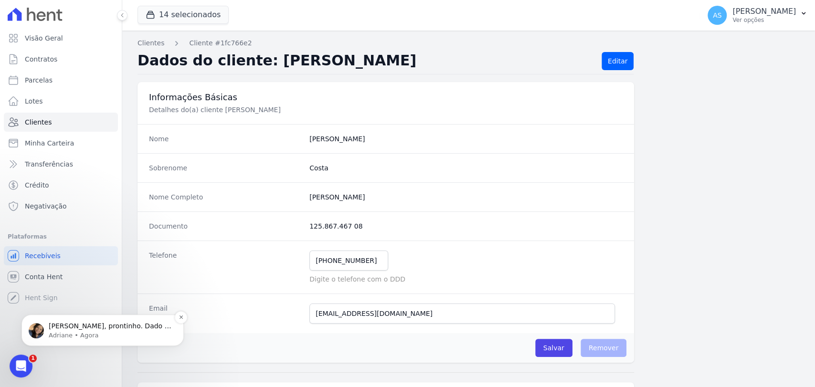
click at [74, 331] on p "Adriane • Agora" at bounding box center [110, 335] width 123 height 9
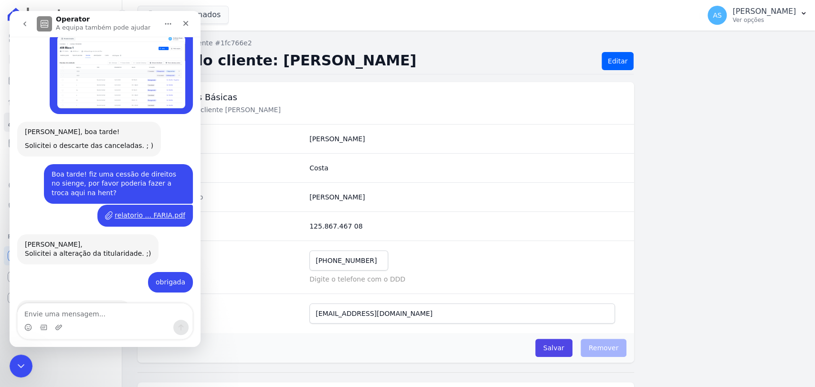
scroll to position [7949, 0]
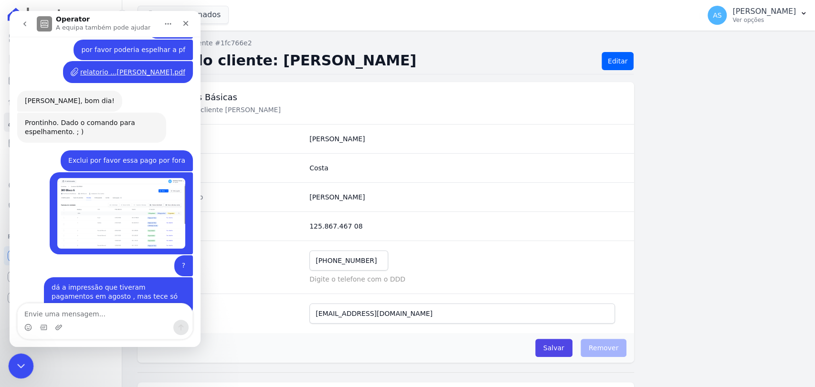
click at [12, 362] on div "Fechar mensagem da Intercom" at bounding box center [19, 364] width 23 height 23
